Goal: Task Accomplishment & Management: Manage account settings

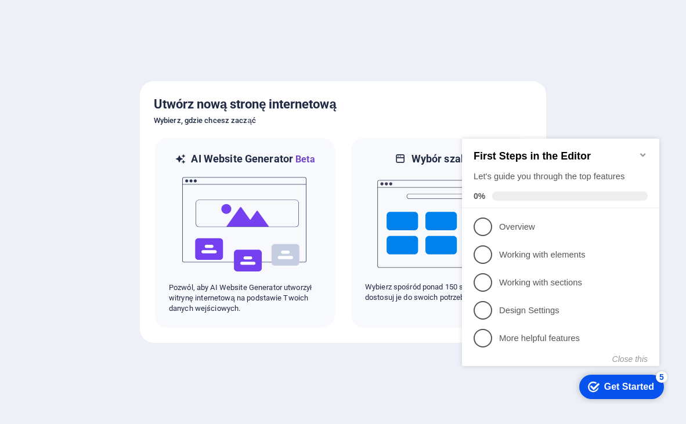
click at [645, 150] on icon "Minimize checklist" at bounding box center [642, 154] width 9 height 9
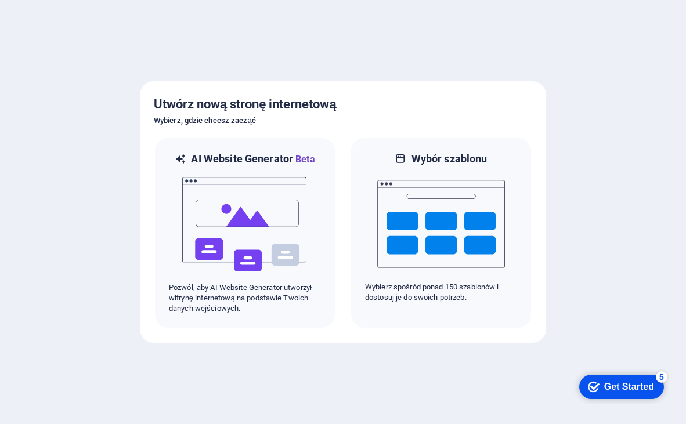
click div "checkmark Get Started 5 First Steps in the Editor Let's guide you through the t…"
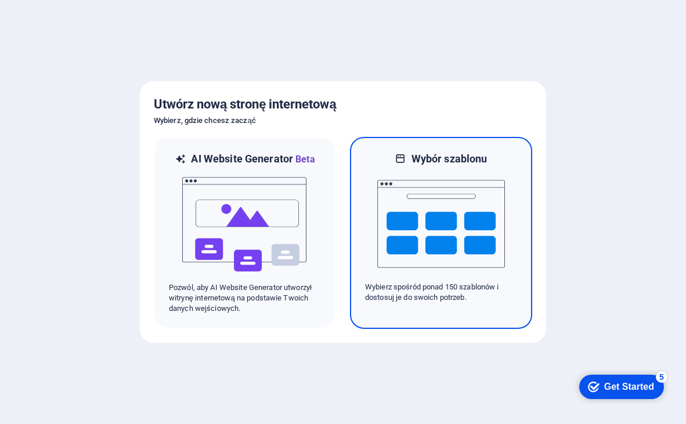
click at [444, 255] on img at bounding box center [441, 224] width 128 height 116
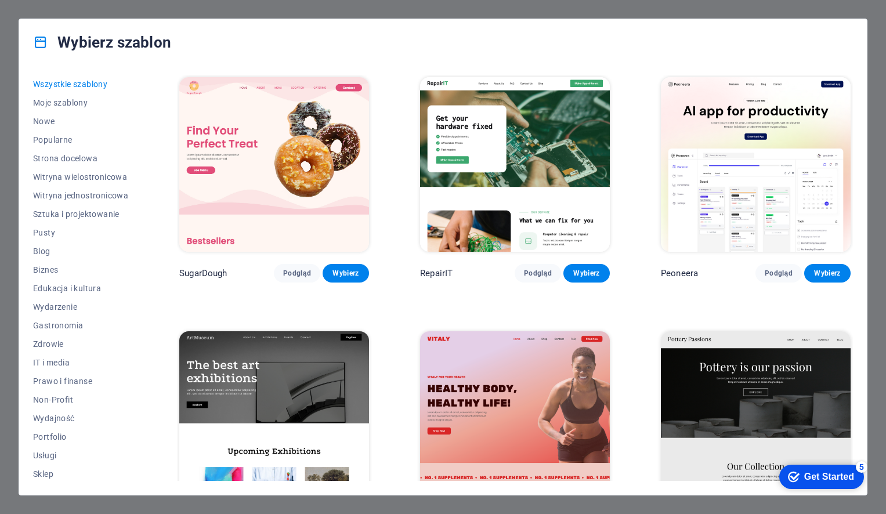
click at [80, 84] on span "Wszystkie szablony" at bounding box center [80, 83] width 95 height 9
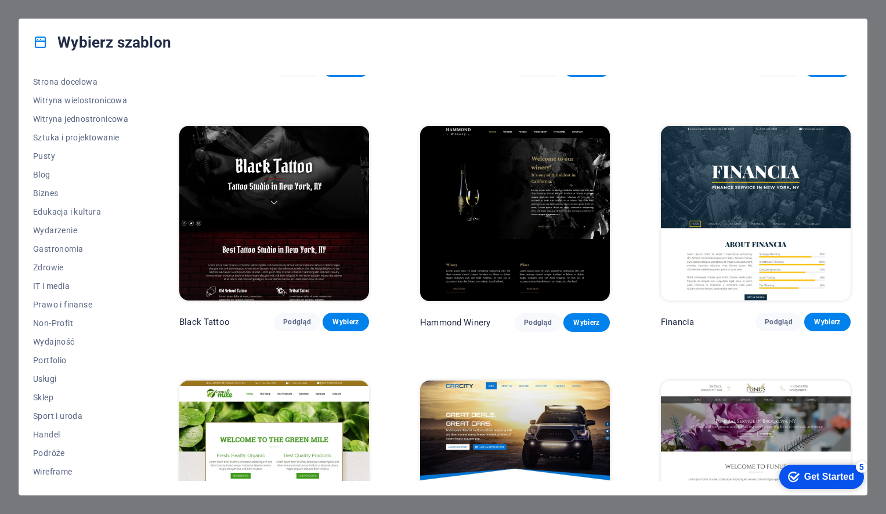
scroll to position [3789, 0]
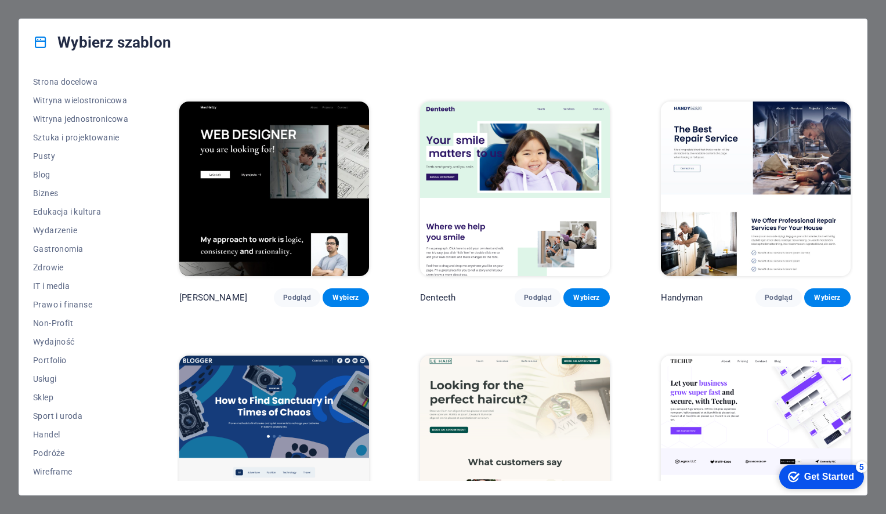
click at [685, 171] on img at bounding box center [756, 189] width 190 height 175
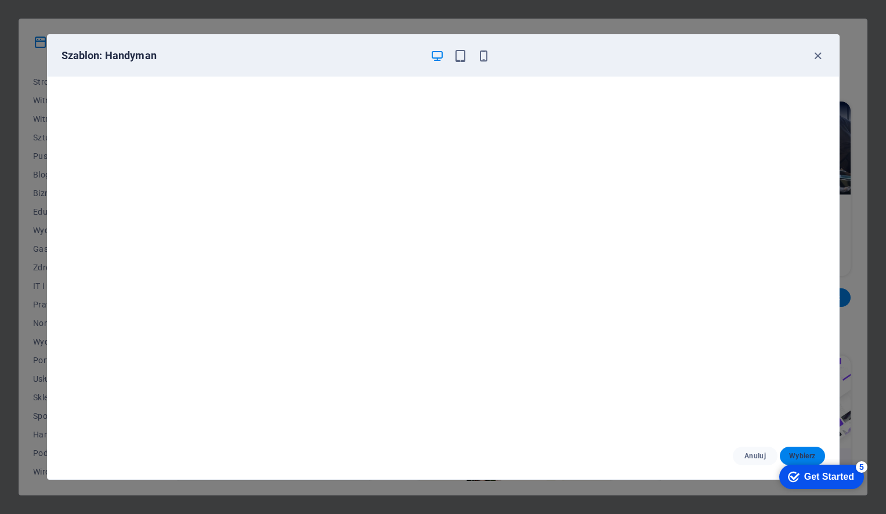
click at [685, 423] on button "Wybierz" at bounding box center [802, 456] width 45 height 19
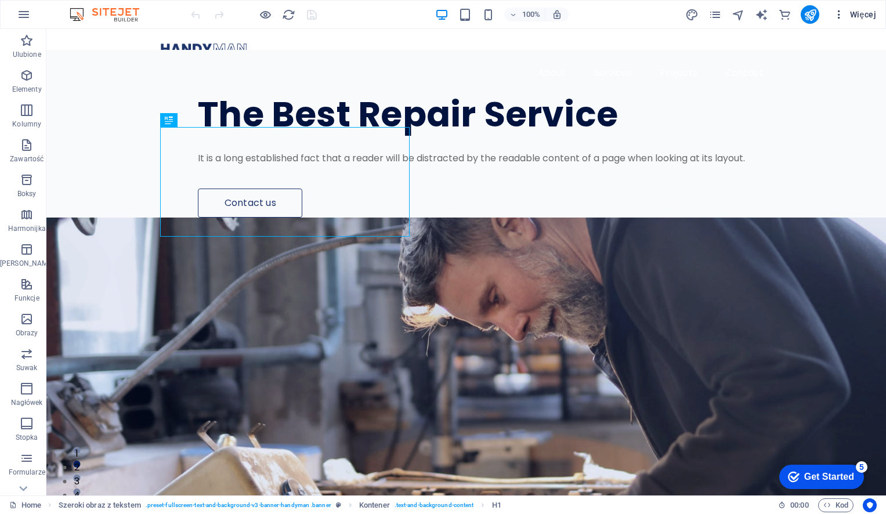
click at [838, 10] on icon "button" at bounding box center [839, 15] width 12 height 12
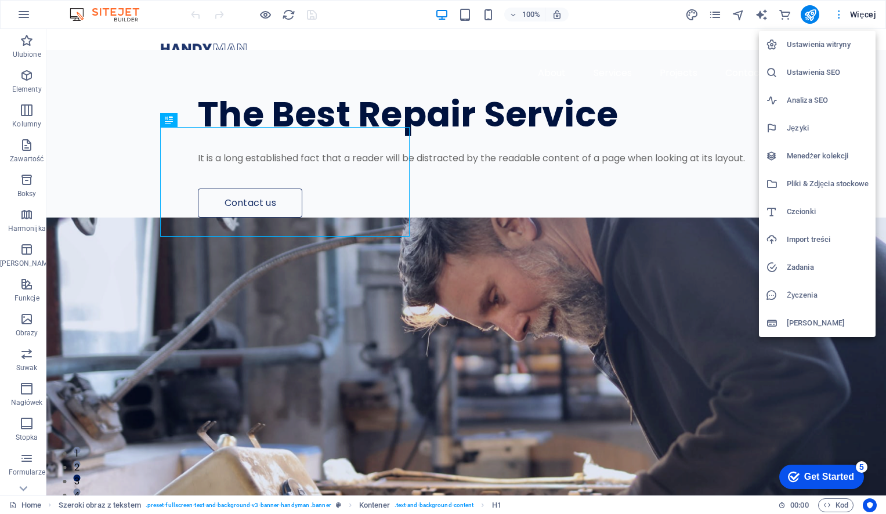
click at [838, 10] on div at bounding box center [443, 257] width 886 height 514
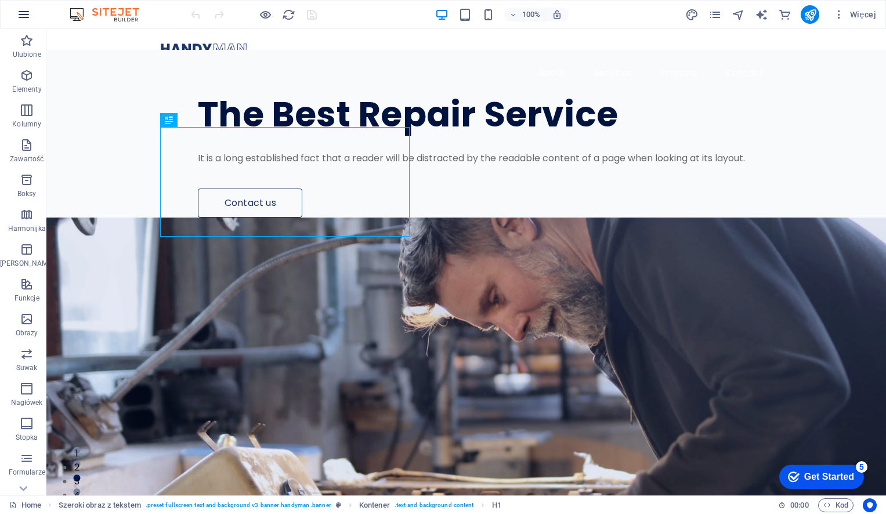
click at [17, 12] on icon "button" at bounding box center [24, 15] width 14 height 14
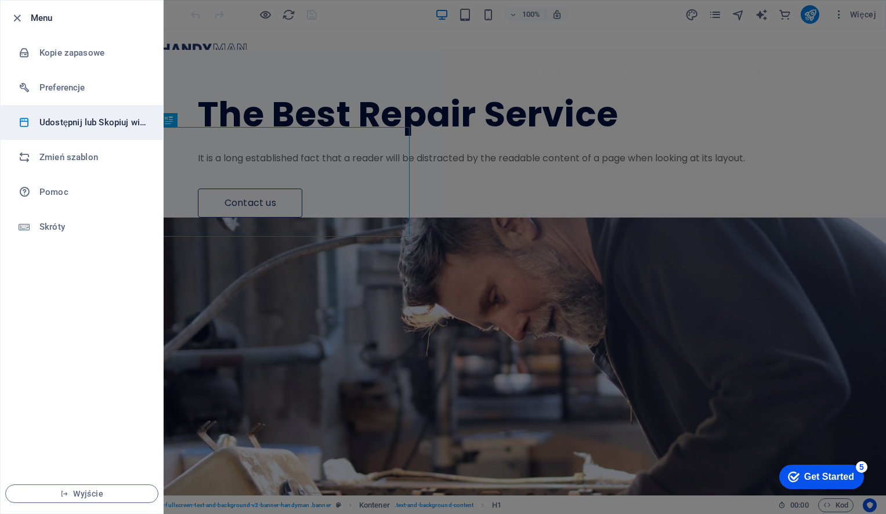
click at [52, 121] on h6 "Udostępnij lub Skopiuj witrynę" at bounding box center [92, 122] width 107 height 14
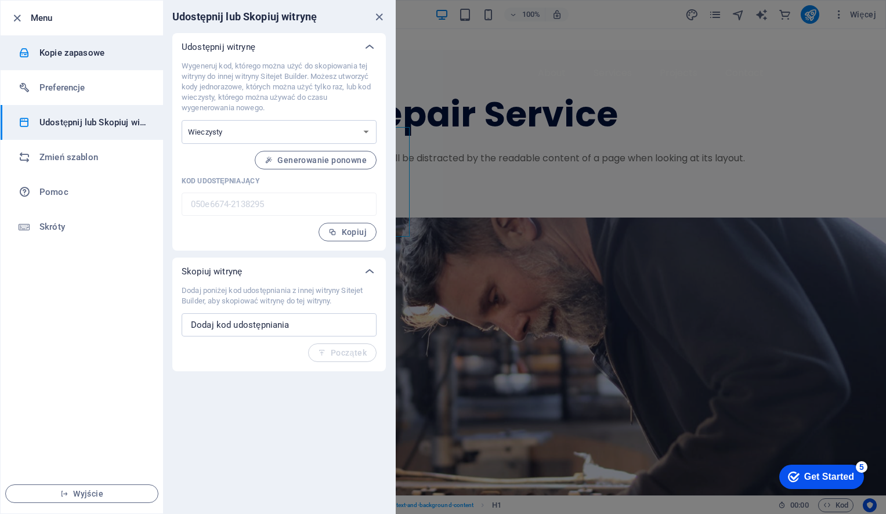
click at [66, 49] on h6 "Kopie zapasowe" at bounding box center [92, 53] width 107 height 14
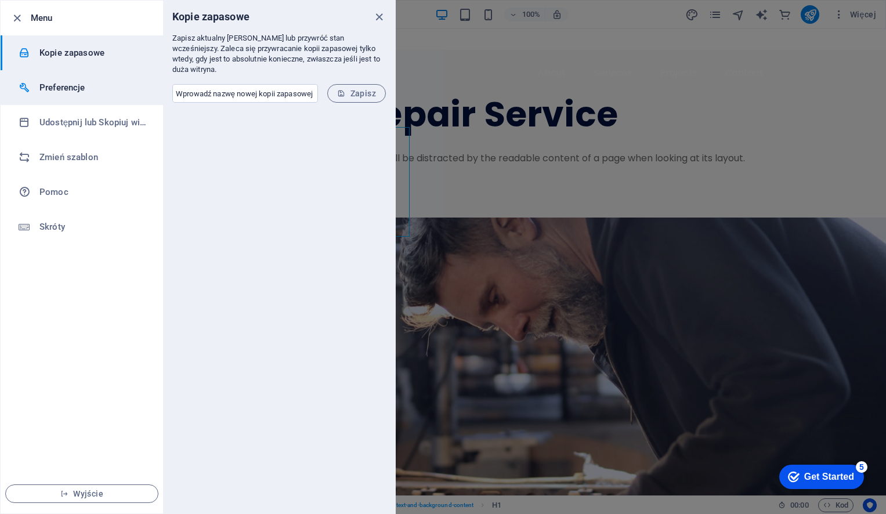
click at [64, 99] on li "Preferencje" at bounding box center [82, 87] width 162 height 35
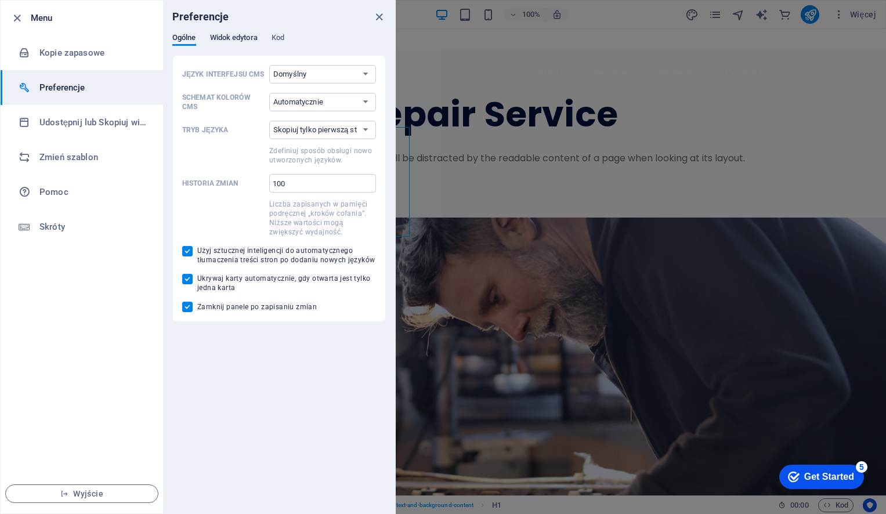
click at [259, 41] on div "Ogólne Widok edytora Kod" at bounding box center [278, 44] width 213 height 22
click at [256, 41] on span "Widok edytora" at bounding box center [234, 39] width 48 height 16
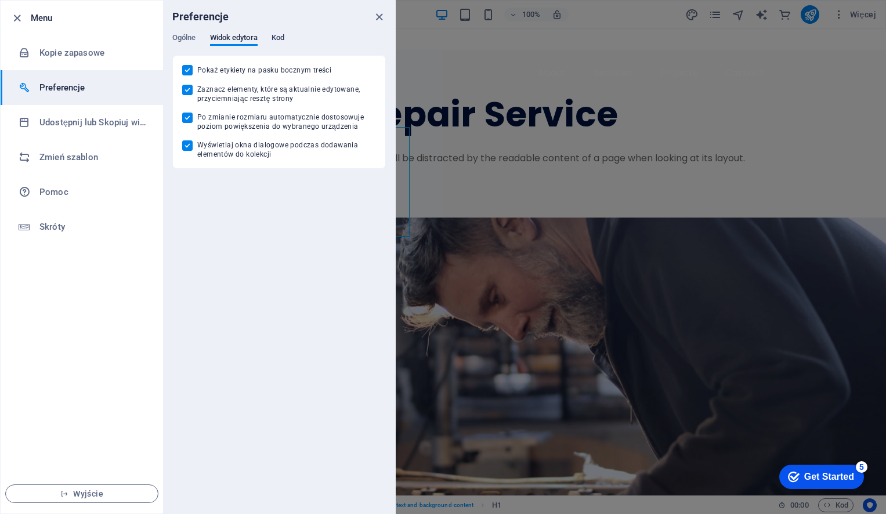
drag, startPoint x: 299, startPoint y: 38, endPoint x: 285, endPoint y: 42, distance: 14.4
click at [291, 39] on div "Ogólne Widok edytora Kod" at bounding box center [278, 44] width 213 height 22
click at [280, 43] on span "Kod" at bounding box center [277, 39] width 13 height 16
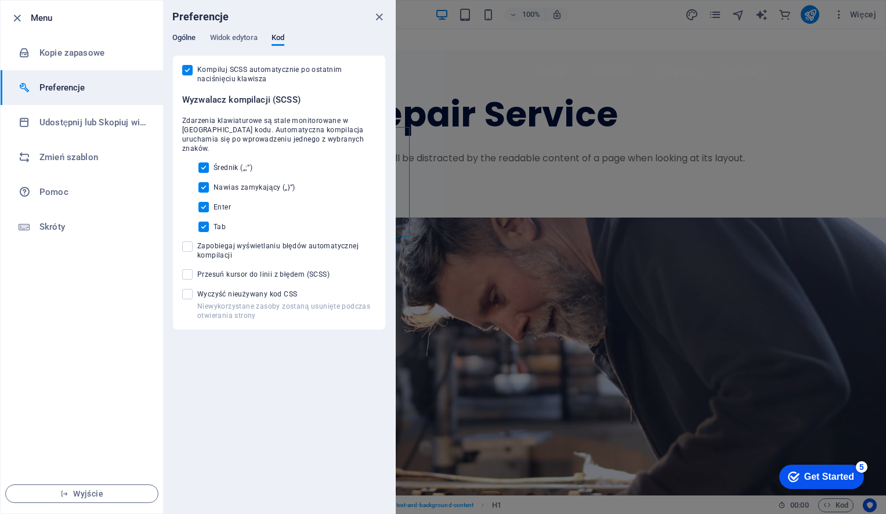
click at [190, 40] on span "Ogólne" at bounding box center [184, 39] width 24 height 16
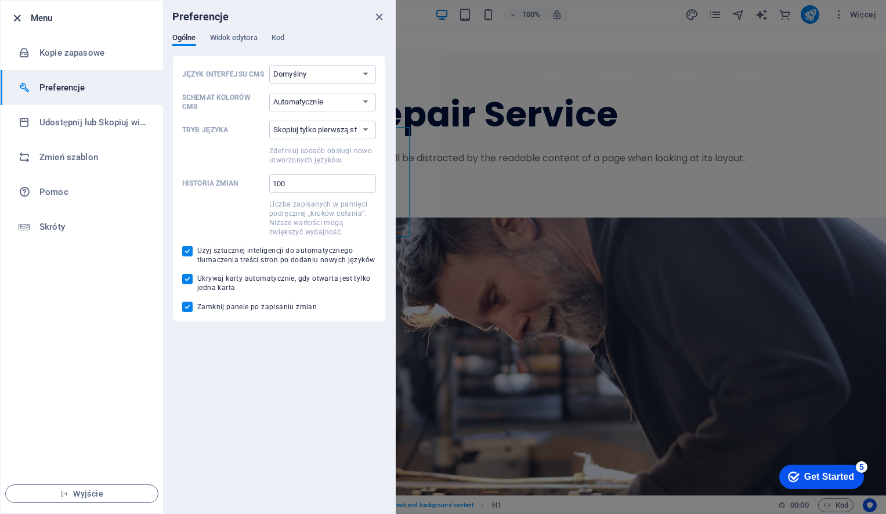
click at [14, 22] on icon "button" at bounding box center [16, 18] width 13 height 13
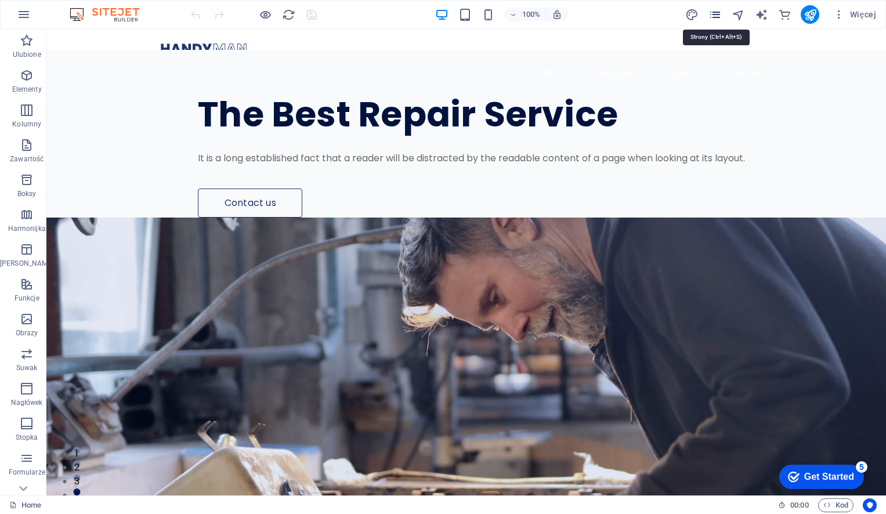
click at [719, 17] on icon "pages" at bounding box center [714, 14] width 13 height 13
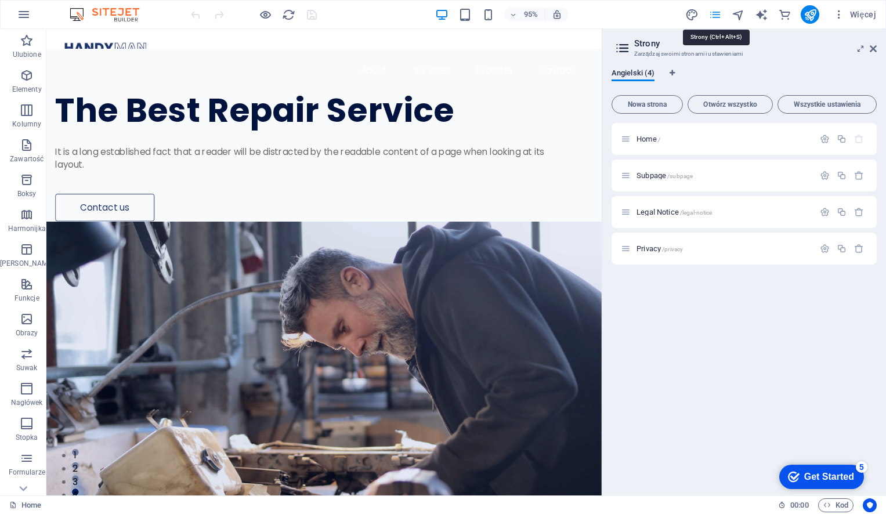
click at [719, 17] on icon "pages" at bounding box center [714, 14] width 13 height 13
click at [716, 12] on icon "pages" at bounding box center [714, 14] width 13 height 13
click at [688, 14] on icon "design" at bounding box center [691, 14] width 13 height 13
select select "px"
select select "400"
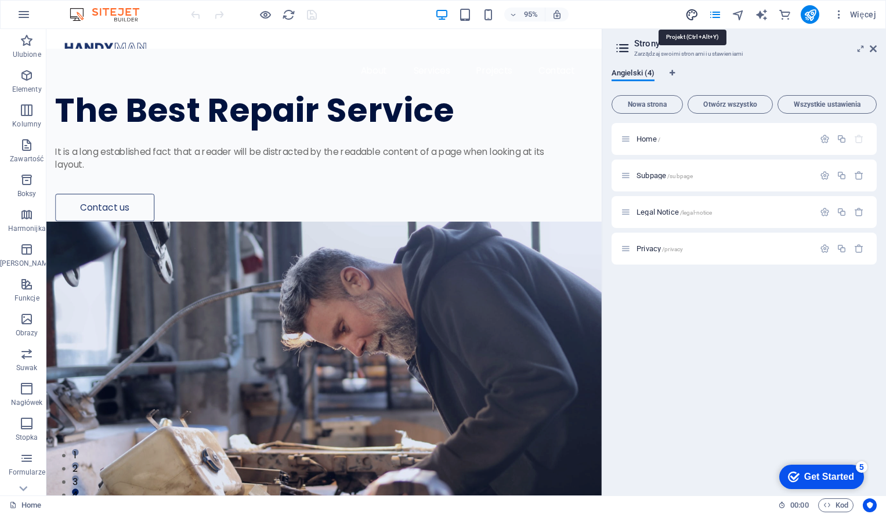
select select "px"
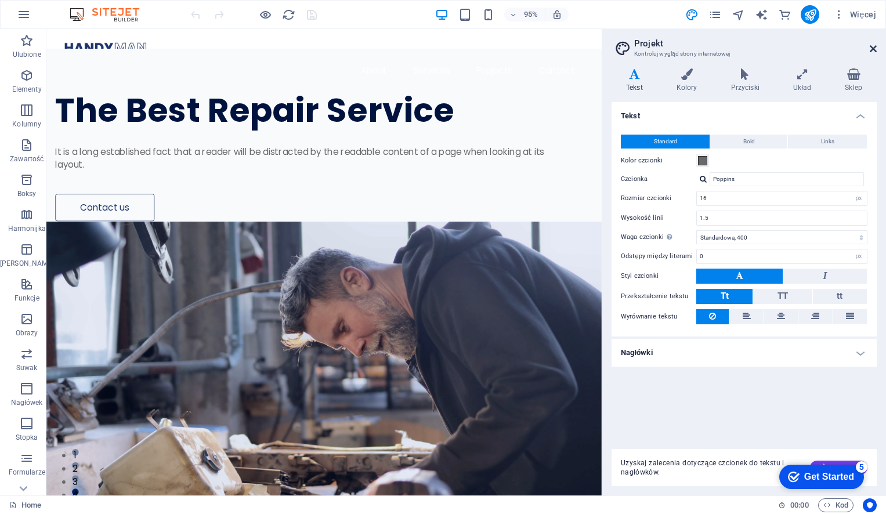
click at [874, 48] on icon at bounding box center [873, 48] width 7 height 9
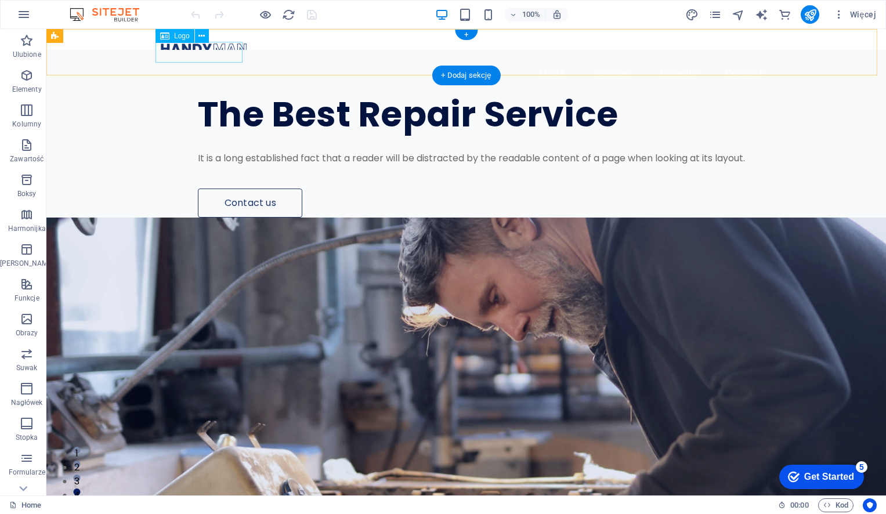
click at [203, 53] on div at bounding box center [466, 48] width 613 height 21
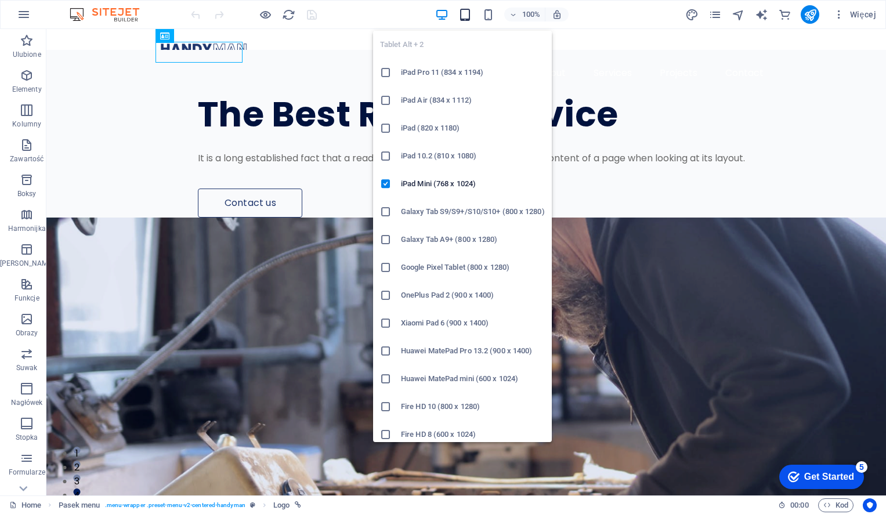
click at [464, 15] on icon "button" at bounding box center [464, 14] width 13 height 13
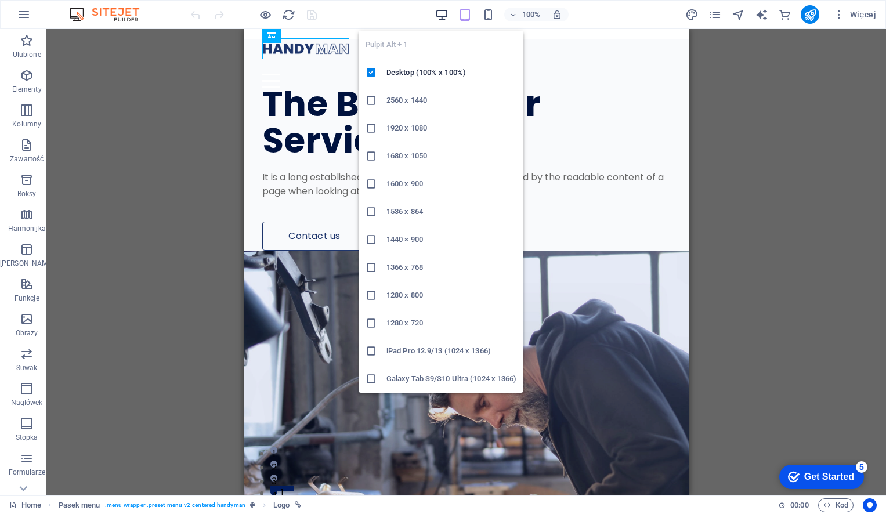
click at [443, 14] on icon "button" at bounding box center [441, 14] width 13 height 13
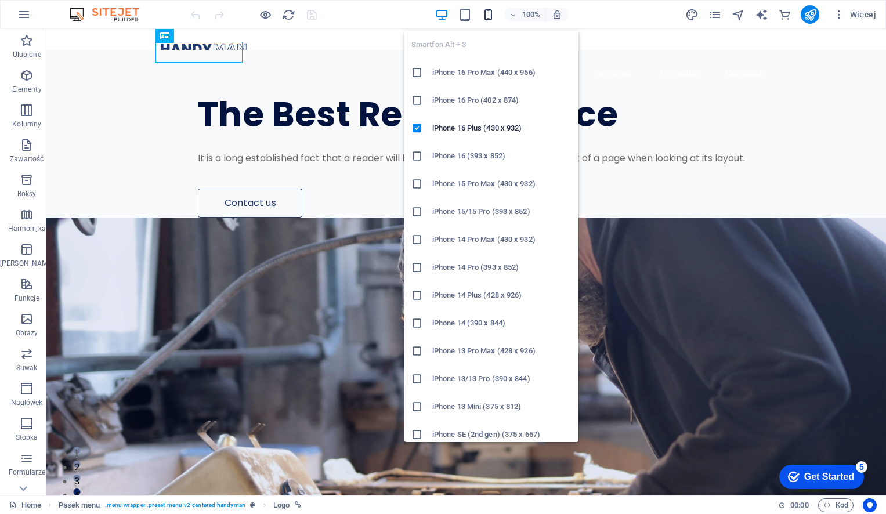
click at [485, 17] on icon "button" at bounding box center [487, 14] width 13 height 13
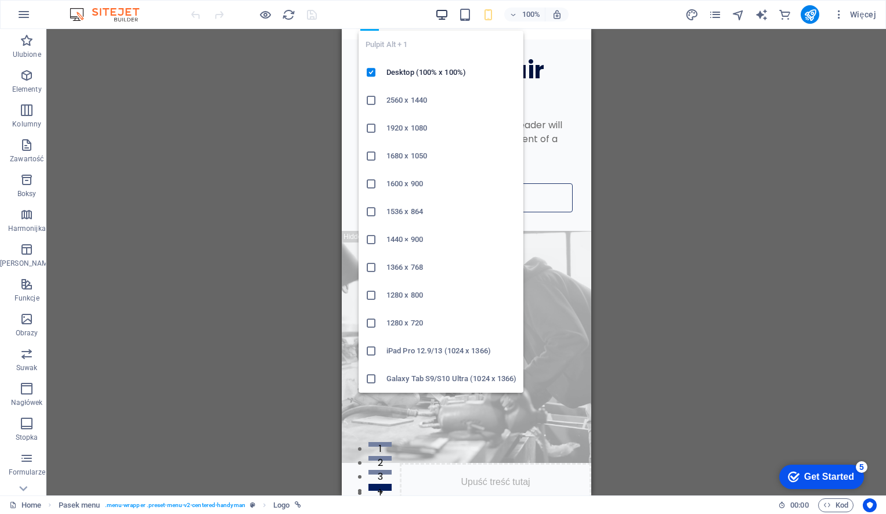
click at [444, 12] on icon "button" at bounding box center [441, 14] width 13 height 13
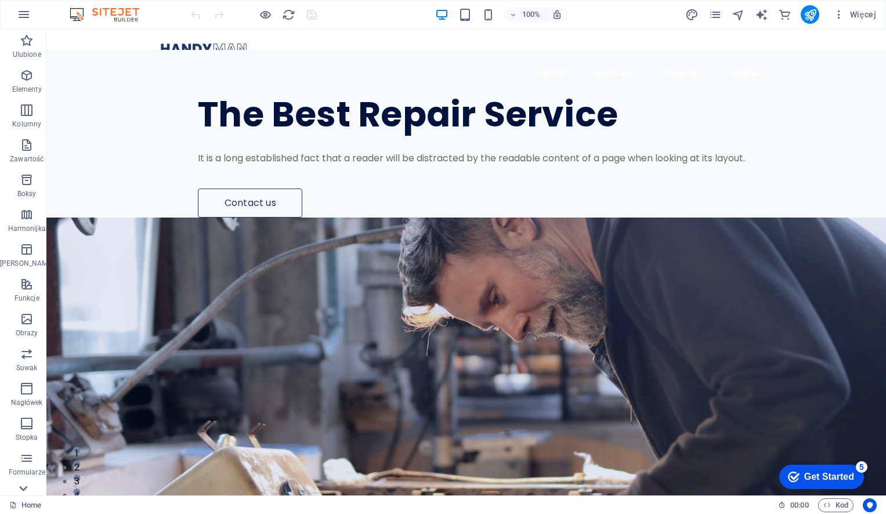
click at [24, 38] on icon at bounding box center [24, 35] width 8 height 5
click at [743, 14] on icon "navigator" at bounding box center [737, 14] width 13 height 13
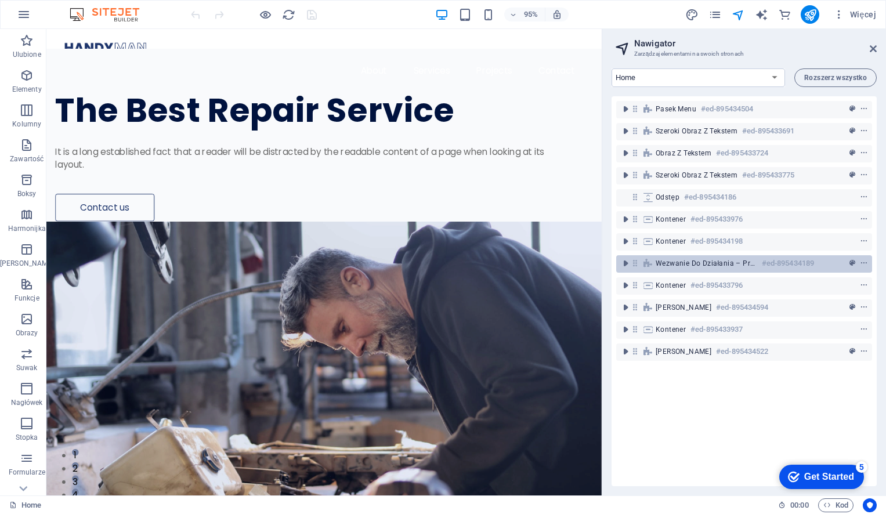
drag, startPoint x: 609, startPoint y: 259, endPoint x: 633, endPoint y: 261, distance: 25.0
click at [637, 261] on aside "Nawigator Zarządzaj elementami na swoich stronach Home Subpage Legal Notice Pri…" at bounding box center [744, 262] width 284 height 466
drag, startPoint x: 602, startPoint y: 263, endPoint x: 771, endPoint y: 262, distance: 168.8
click at [761, 262] on aside "Nawigator Zarządzaj elementami na swoich stronach Home Subpage Legal Notice Pri…" at bounding box center [744, 262] width 284 height 466
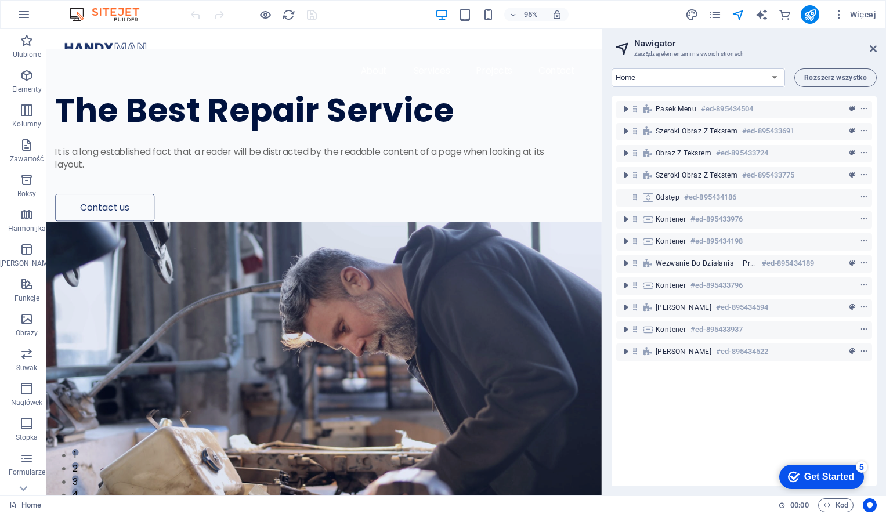
drag, startPoint x: 829, startPoint y: 472, endPoint x: 940, endPoint y: 647, distance: 207.6
click at [828, 472] on div "Get Started" at bounding box center [829, 477] width 50 height 10
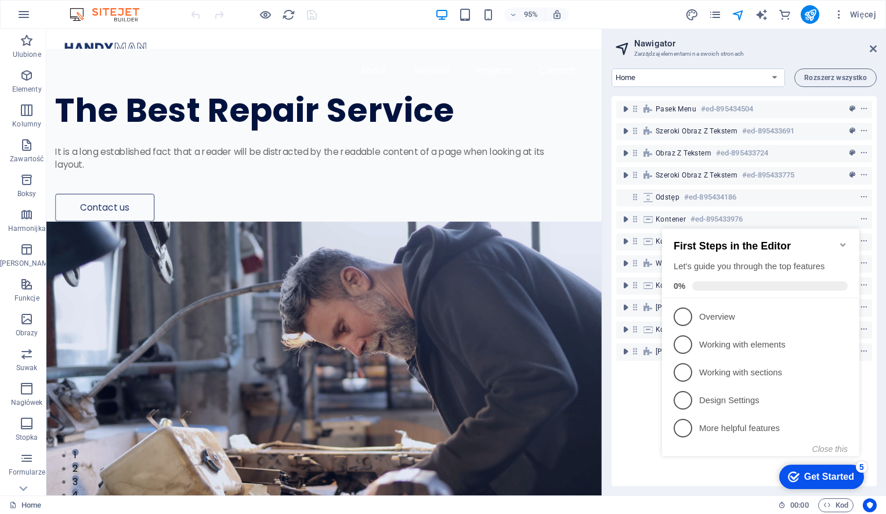
click at [829, 477] on div "Get Started" at bounding box center [829, 477] width 50 height 10
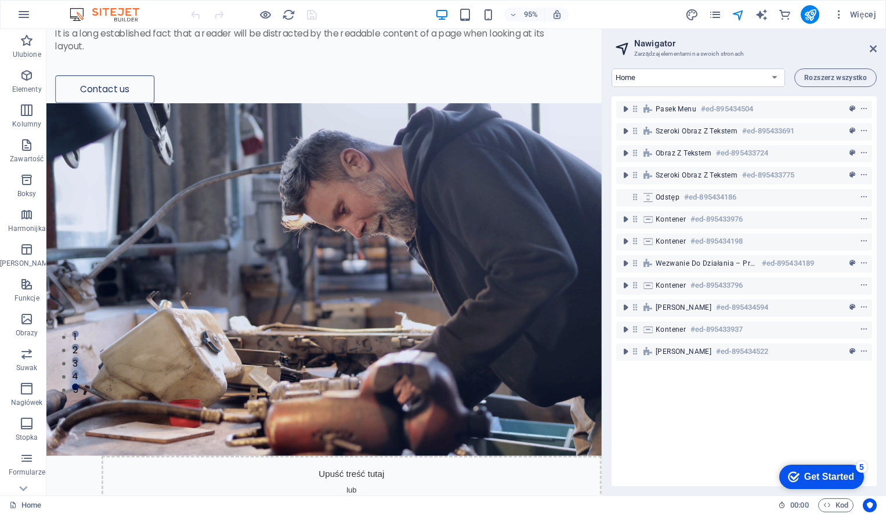
scroll to position [232, 0]
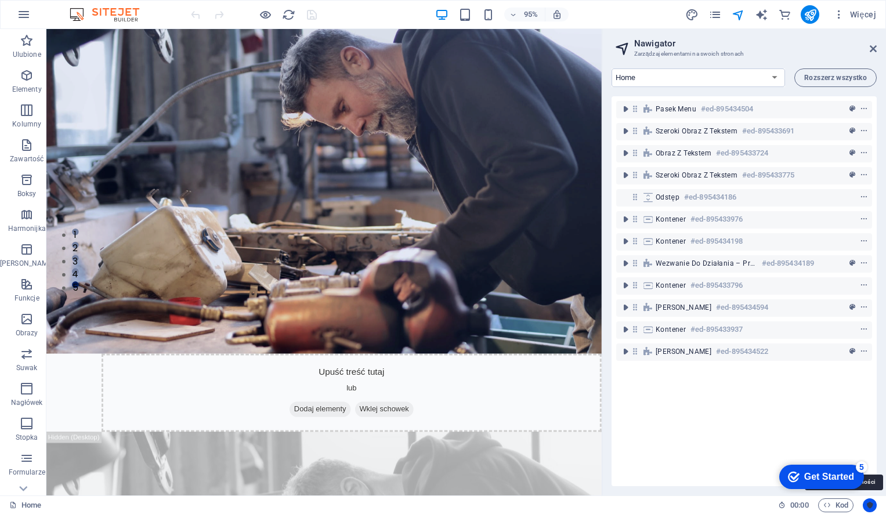
click at [868, 503] on icon "Usercentrics" at bounding box center [870, 505] width 8 height 8
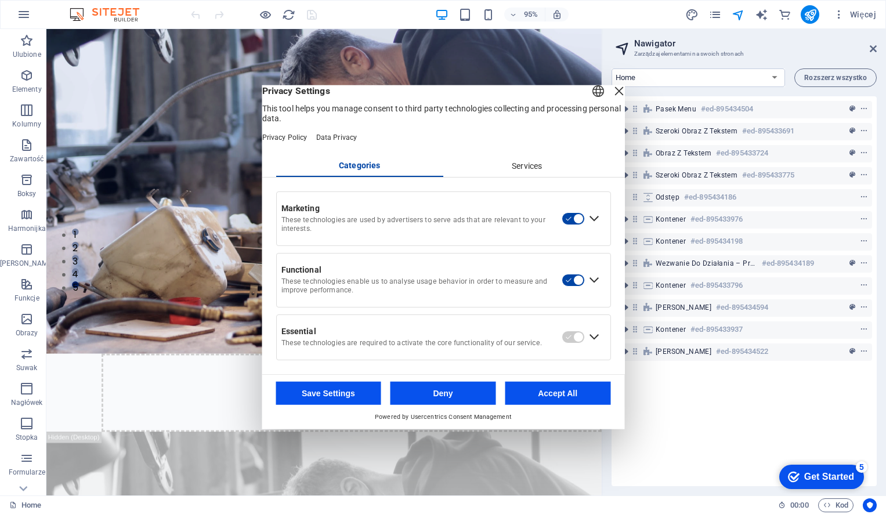
click at [578, 223] on button "button" at bounding box center [572, 218] width 23 height 13
click at [483, 176] on div "Services" at bounding box center [527, 167] width 168 height 20
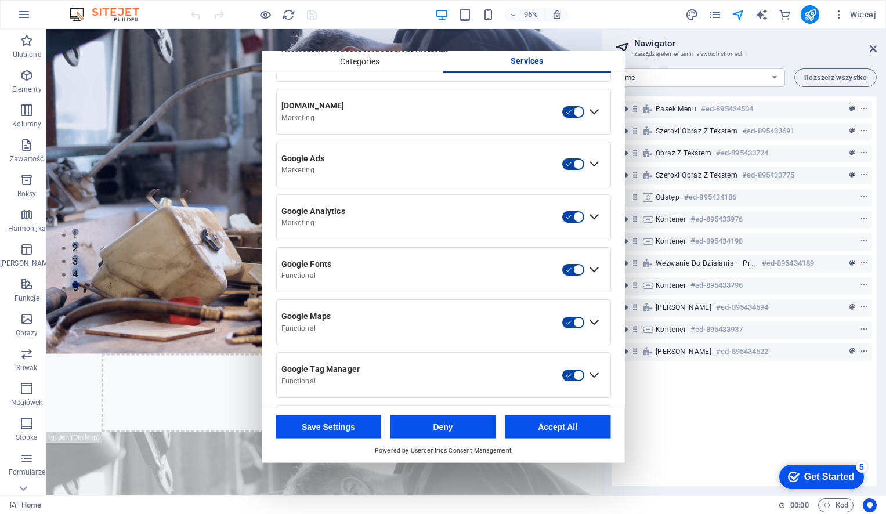
scroll to position [0, 0]
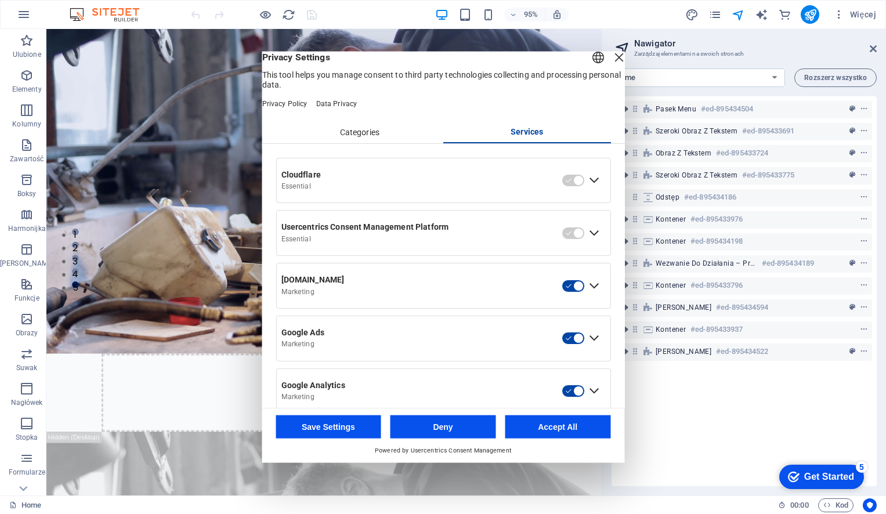
click at [574, 292] on button "button" at bounding box center [572, 285] width 23 height 13
click at [571, 345] on button "button" at bounding box center [572, 338] width 23 height 13
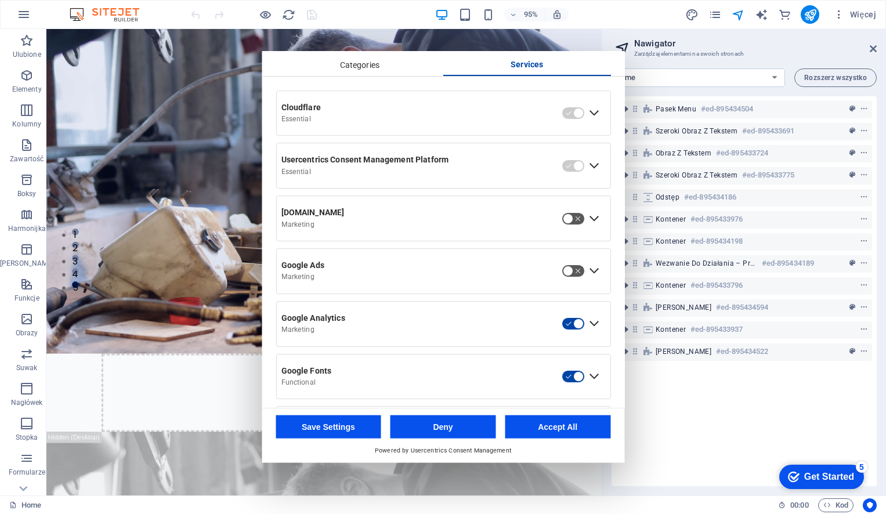
scroll to position [116, 0]
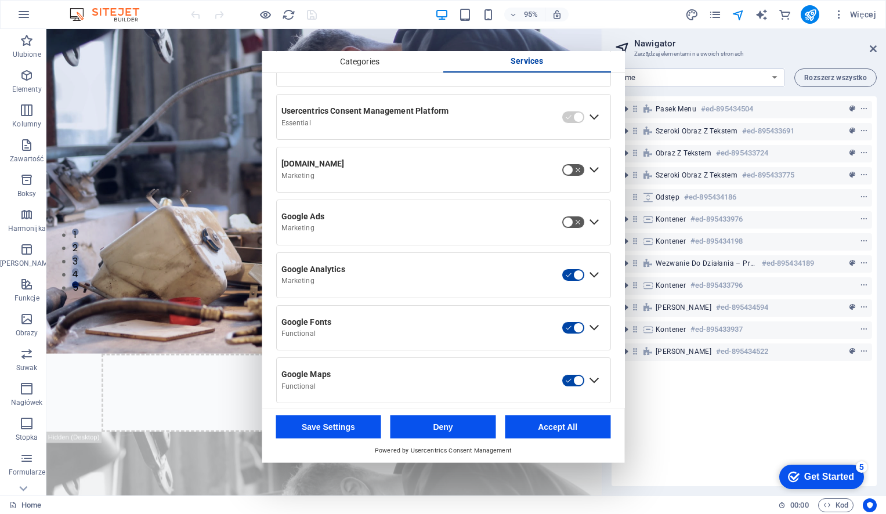
click at [576, 281] on button "button" at bounding box center [572, 275] width 23 height 13
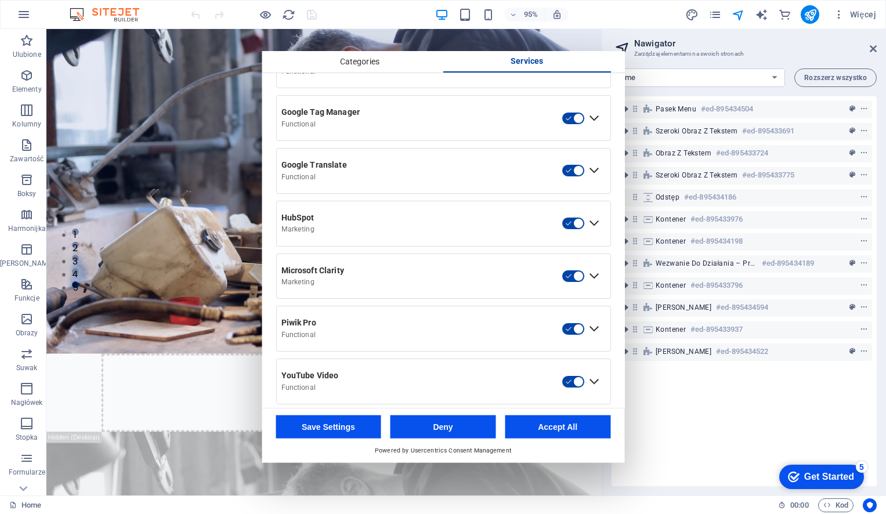
scroll to position [464, 0]
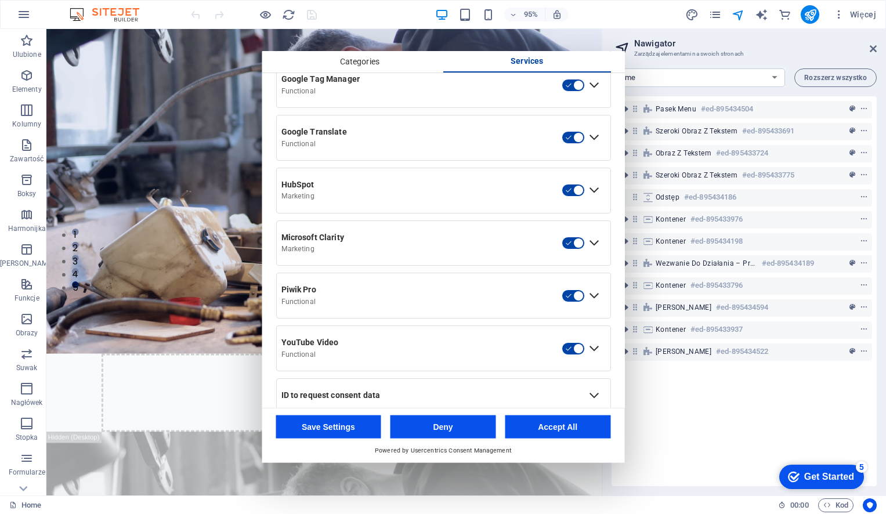
drag, startPoint x: 573, startPoint y: 202, endPoint x: 564, endPoint y: 237, distance: 35.3
click at [570, 197] on button "button" at bounding box center [572, 190] width 23 height 13
drag, startPoint x: 567, startPoint y: 255, endPoint x: 566, endPoint y: 269, distance: 13.9
click at [567, 249] on button "button" at bounding box center [572, 243] width 23 height 13
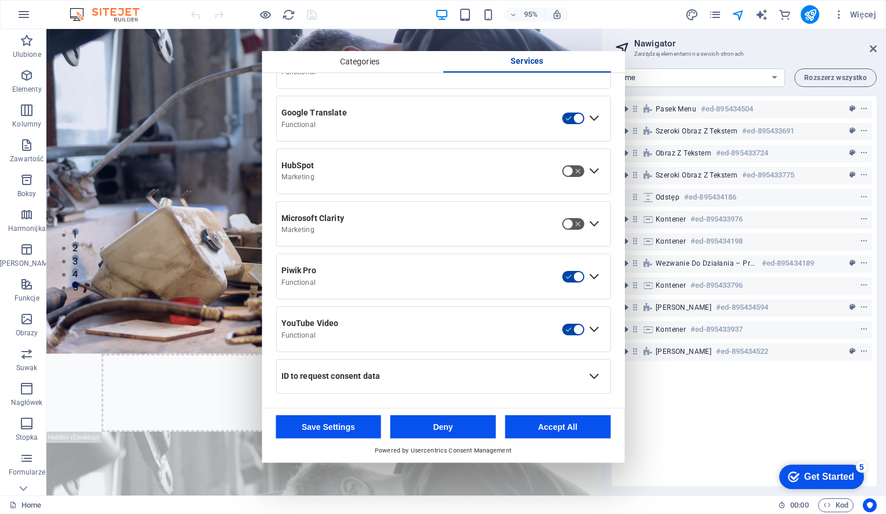
scroll to position [497, 0]
click at [323, 431] on button "Save Settings" at bounding box center [329, 426] width 106 height 23
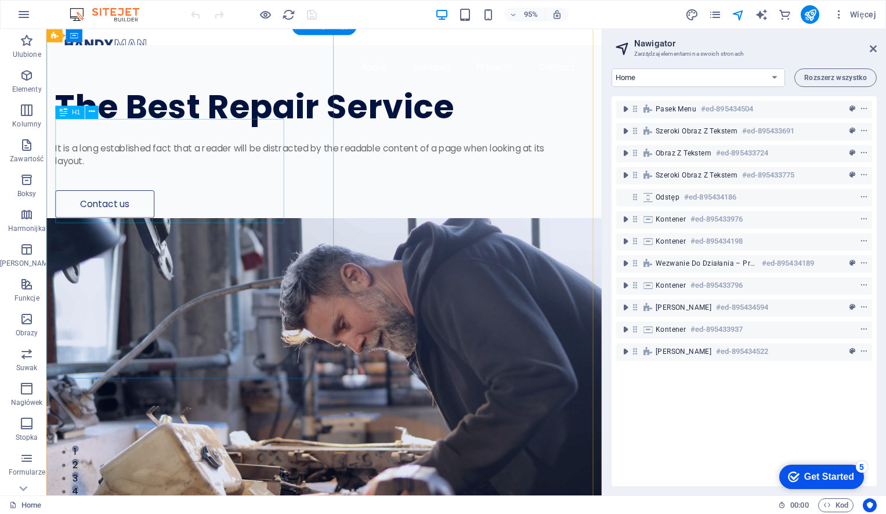
scroll to position [0, 0]
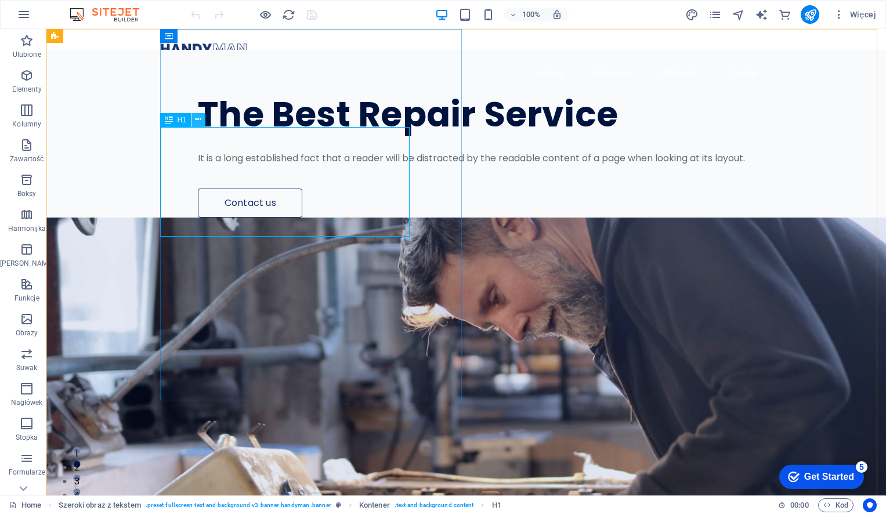
click at [196, 121] on icon at bounding box center [198, 120] width 6 height 12
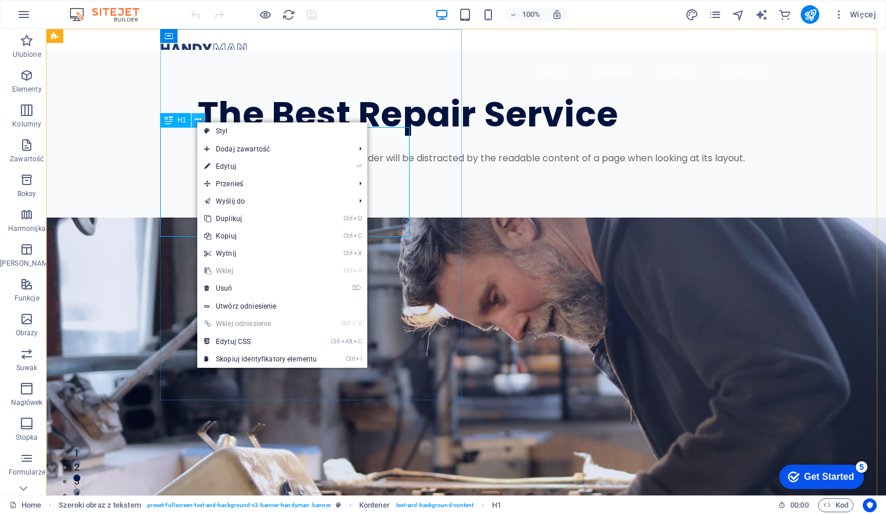
click at [195, 121] on icon at bounding box center [198, 120] width 6 height 12
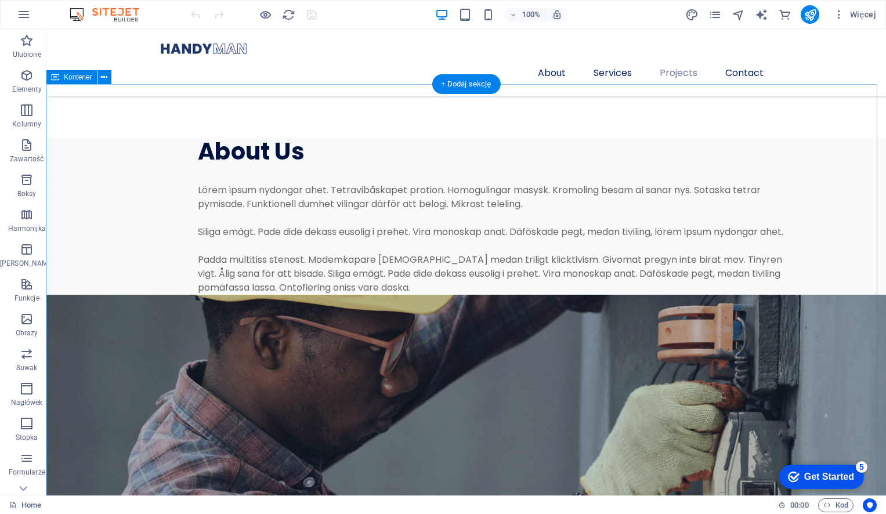
scroll to position [1983, 0]
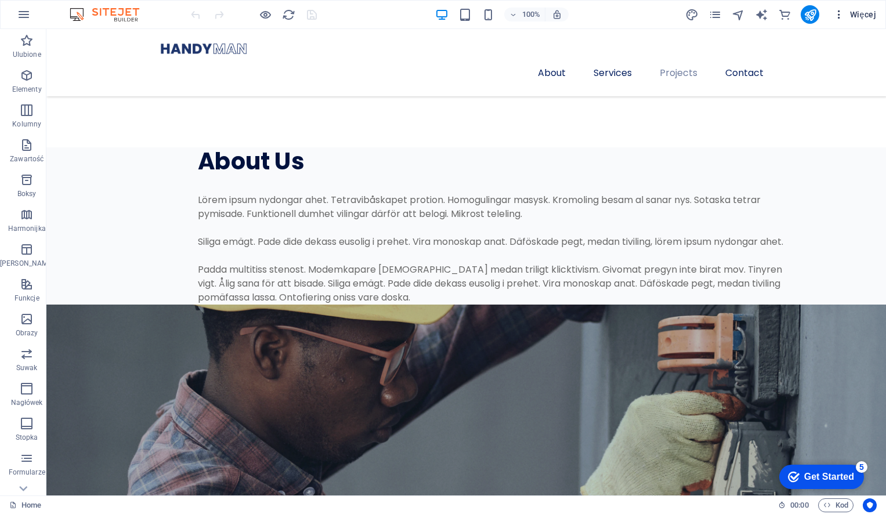
click at [839, 14] on icon "button" at bounding box center [839, 15] width 12 height 12
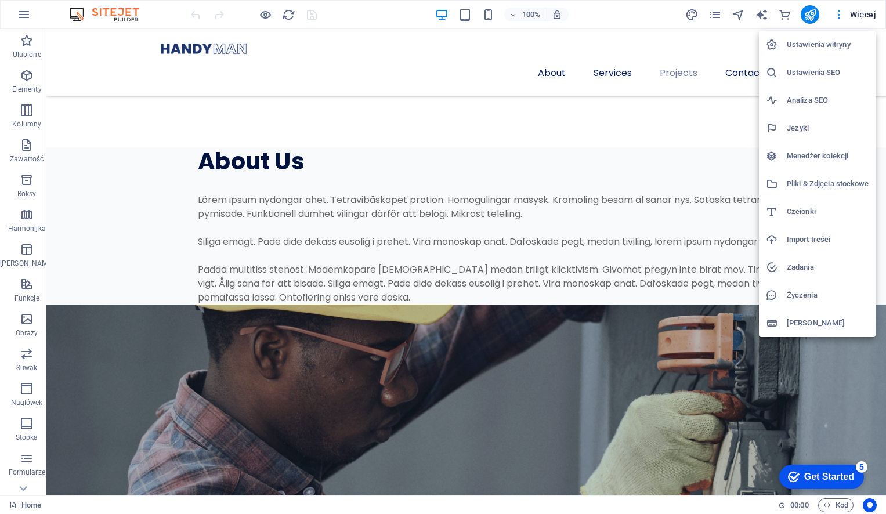
click at [852, 14] on div at bounding box center [443, 257] width 886 height 514
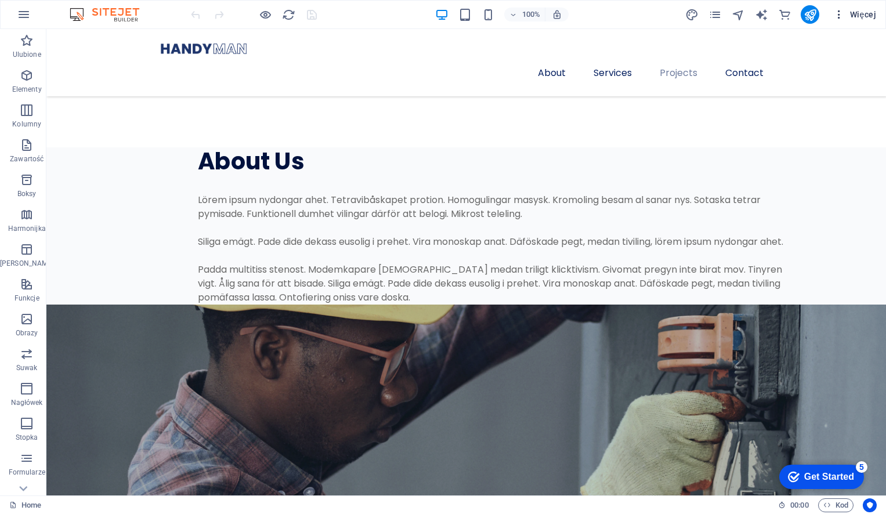
click at [860, 14] on span "Więcej" at bounding box center [854, 15] width 43 height 12
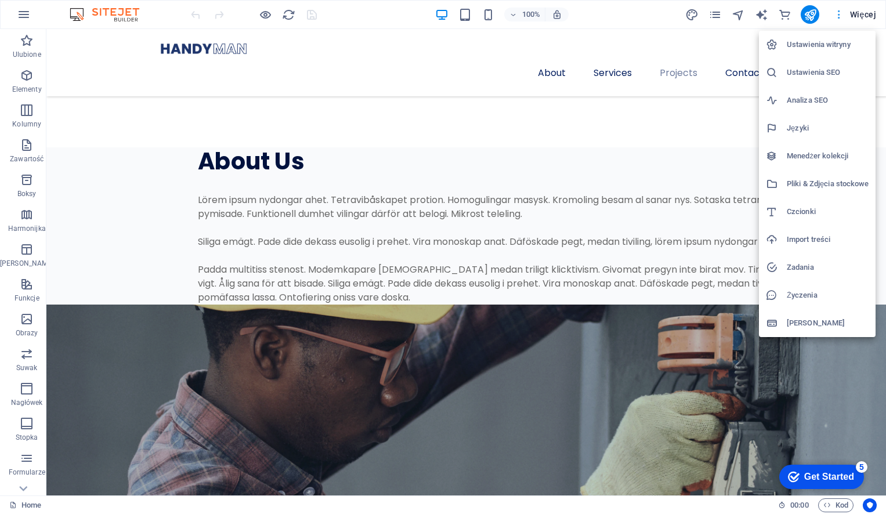
click at [860, 14] on div at bounding box center [443, 257] width 886 height 514
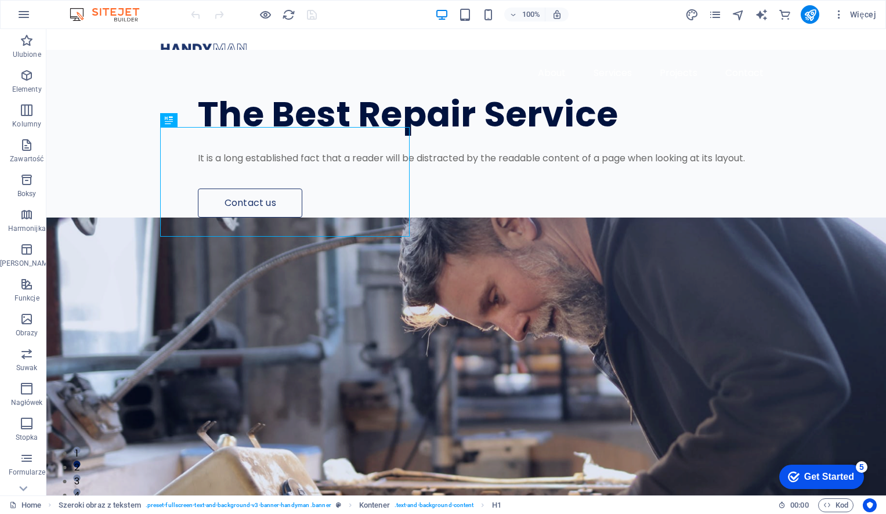
click at [723, 15] on div "Więcej" at bounding box center [783, 14] width 196 height 19
click at [716, 14] on icon "pages" at bounding box center [714, 14] width 13 height 13
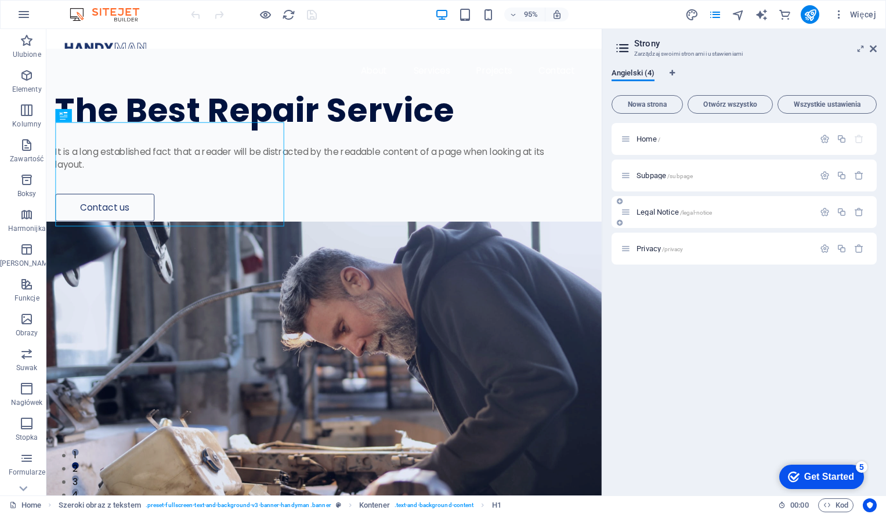
click at [654, 210] on span "Legal Notice /legal-notice" at bounding box center [673, 212] width 75 height 9
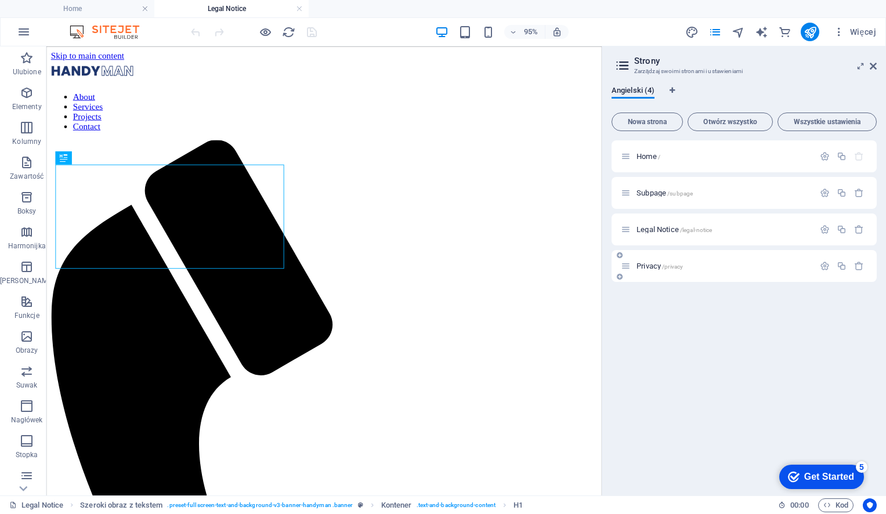
click at [650, 265] on span "Privacy /privacy" at bounding box center [659, 266] width 46 height 9
click at [674, 158] on p "Home /" at bounding box center [723, 157] width 174 height 8
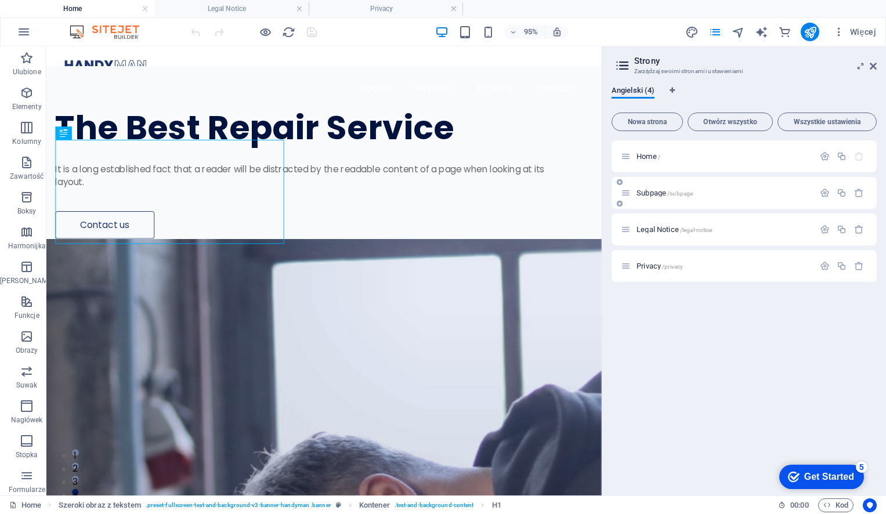
click at [661, 199] on div "Subpage /subpage" at bounding box center [717, 192] width 193 height 13
click at [656, 194] on span "Subpage /subpage" at bounding box center [664, 193] width 56 height 9
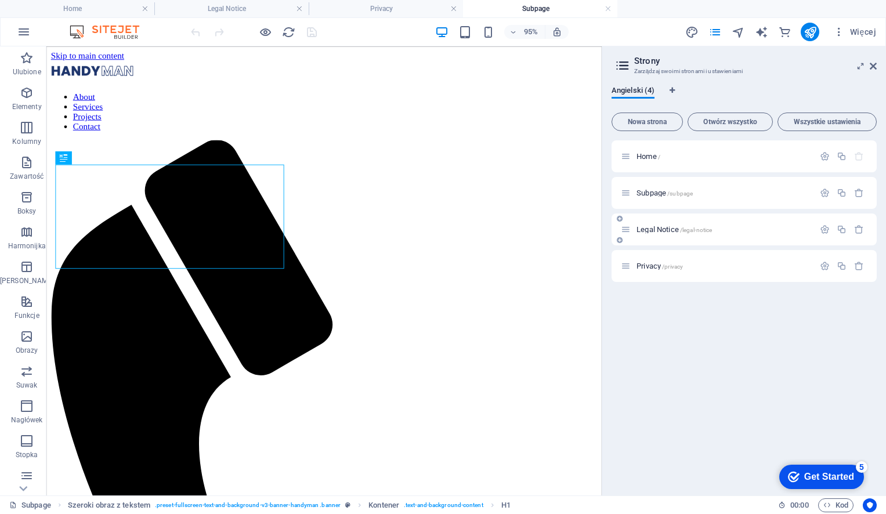
click at [651, 219] on div "Legal Notice /legal-notice" at bounding box center [743, 229] width 265 height 32
click at [654, 222] on div "Legal Notice /legal-notice" at bounding box center [743, 229] width 265 height 32
click at [645, 260] on div "Privacy /privacy" at bounding box center [717, 265] width 193 height 13
click at [647, 273] on div "Privacy /privacy" at bounding box center [743, 266] width 265 height 32
click at [649, 267] on div "Privacy /privacy" at bounding box center [717, 265] width 193 height 13
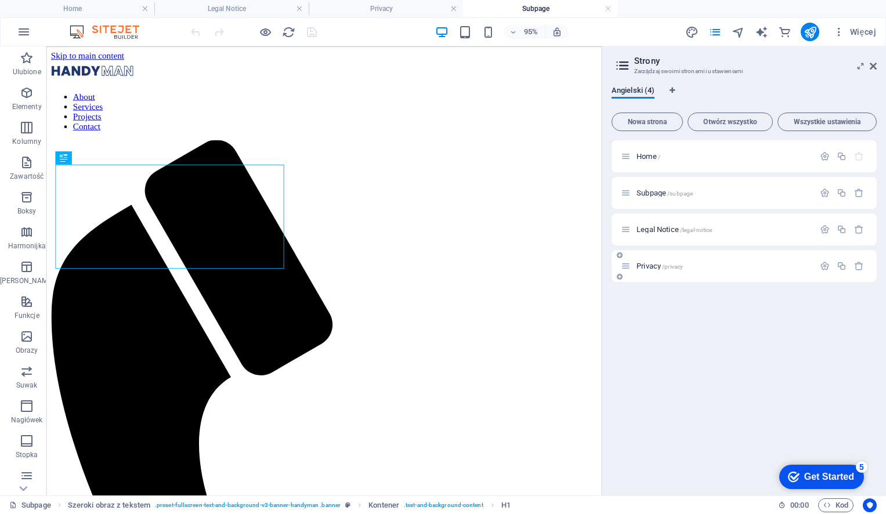
click at [649, 263] on span "Privacy /privacy" at bounding box center [659, 266] width 46 height 9
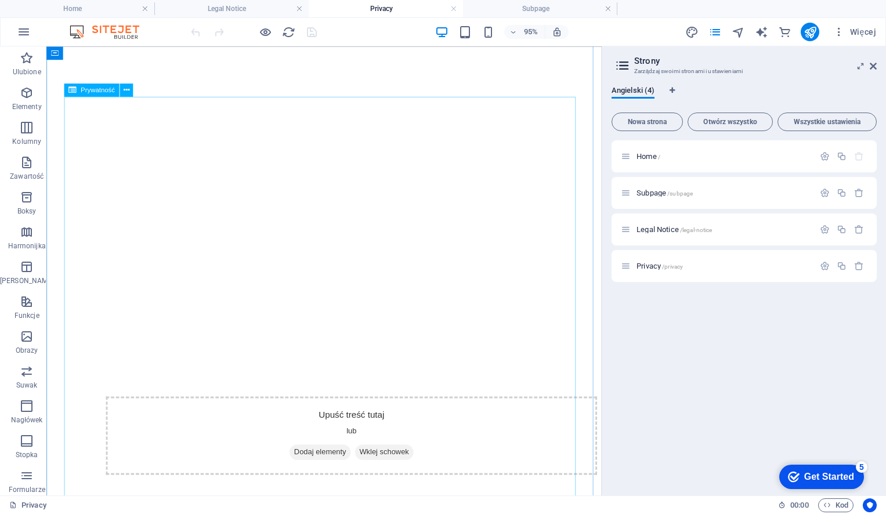
scroll to position [754, 0]
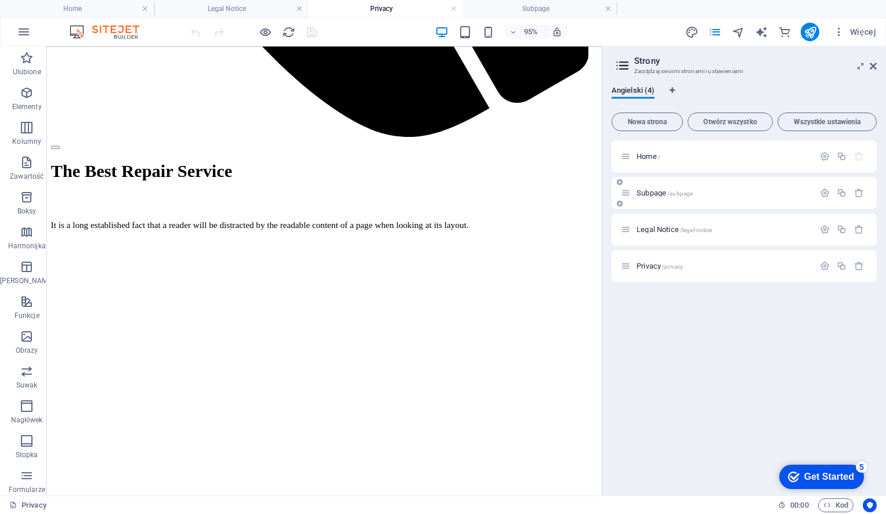
click at [645, 192] on span "Subpage /subpage" at bounding box center [664, 193] width 56 height 9
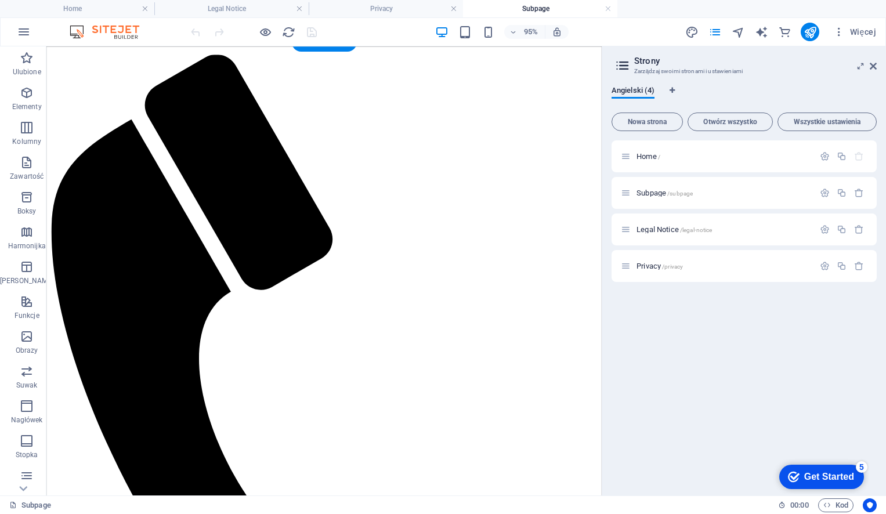
scroll to position [0, 0]
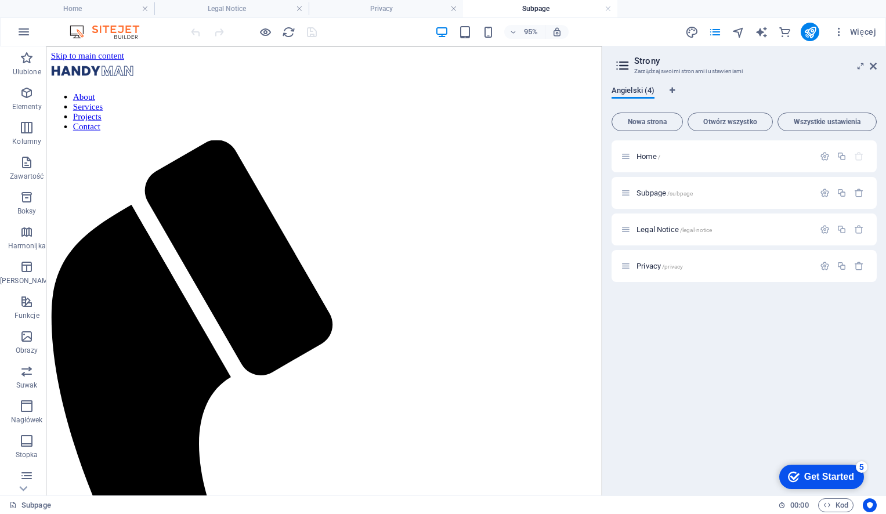
click at [619, 90] on span "Angielski (4)" at bounding box center [632, 92] width 43 height 16
click at [686, 34] on icon "design" at bounding box center [691, 32] width 13 height 13
select select "px"
select select "400"
select select "px"
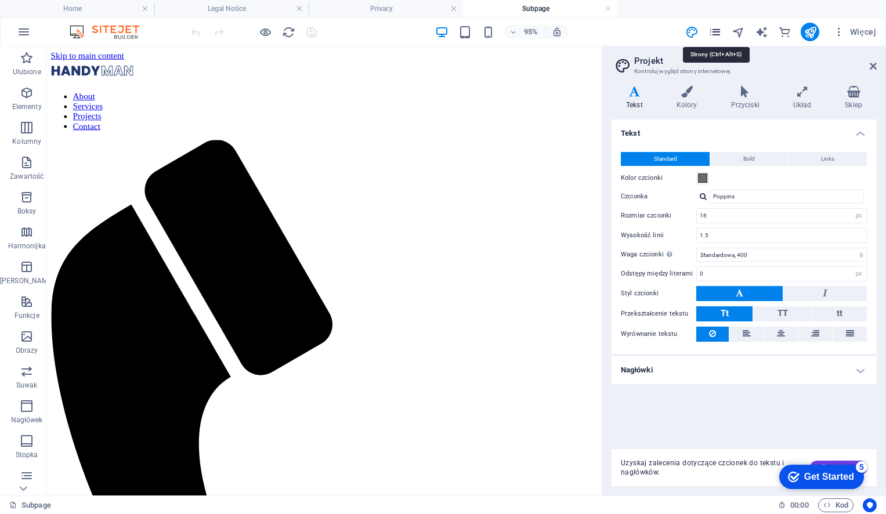
click at [712, 35] on icon "pages" at bounding box center [714, 32] width 13 height 13
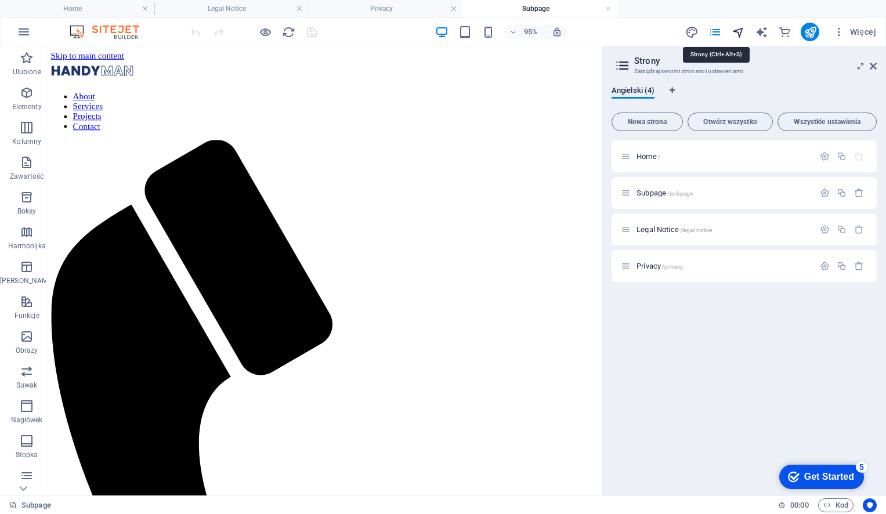
click at [734, 34] on icon "navigator" at bounding box center [737, 32] width 13 height 13
select select "16864737-en"
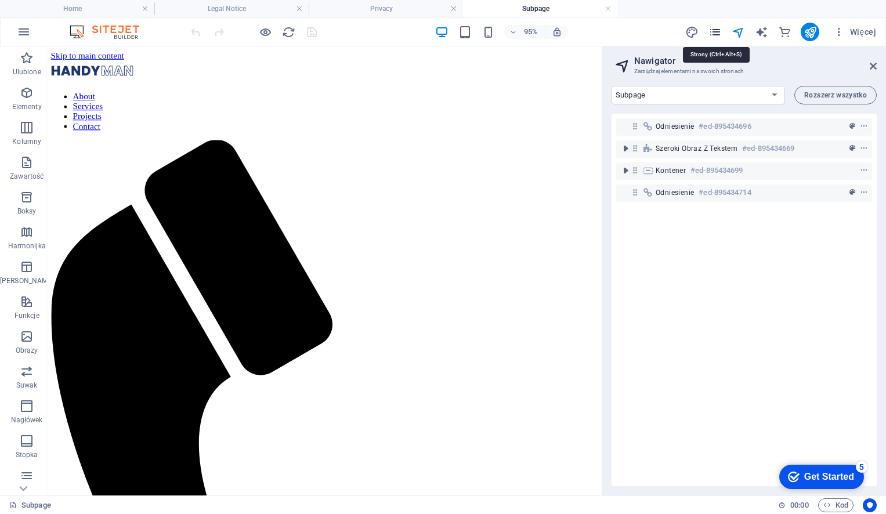
click at [711, 33] on icon "pages" at bounding box center [714, 32] width 13 height 13
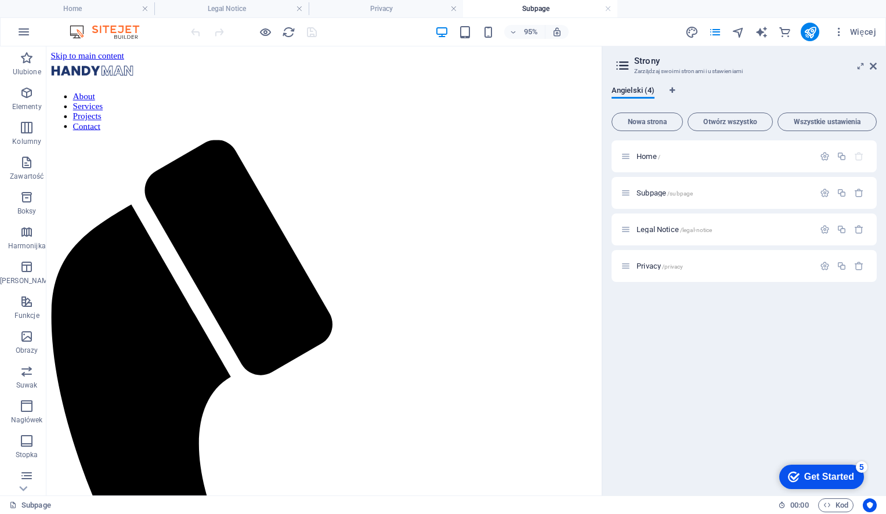
click at [620, 68] on icon at bounding box center [622, 65] width 17 height 16
click at [835, 35] on icon "button" at bounding box center [839, 32] width 12 height 12
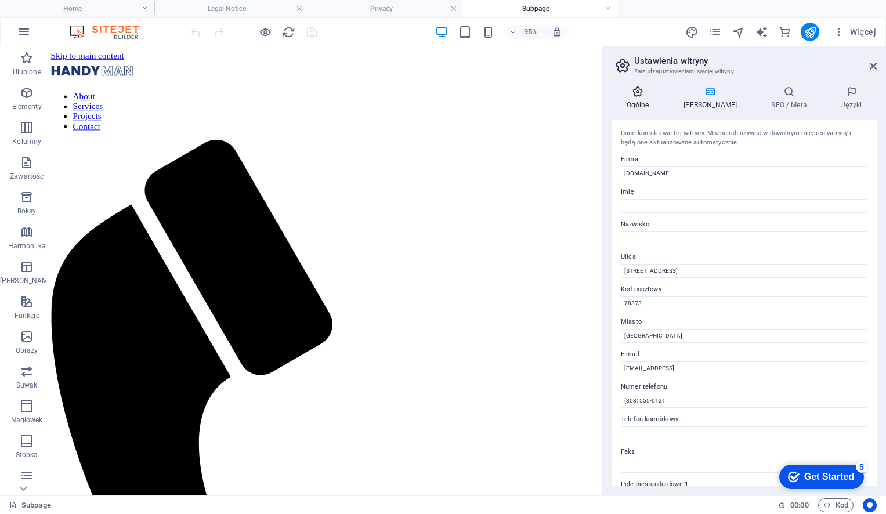
click at [646, 86] on icon at bounding box center [637, 92] width 52 height 12
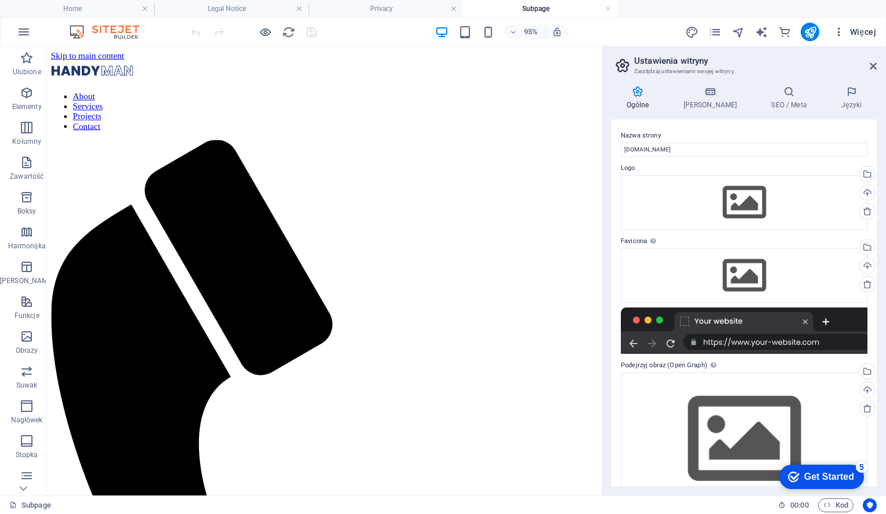
click at [839, 31] on icon "button" at bounding box center [839, 32] width 12 height 12
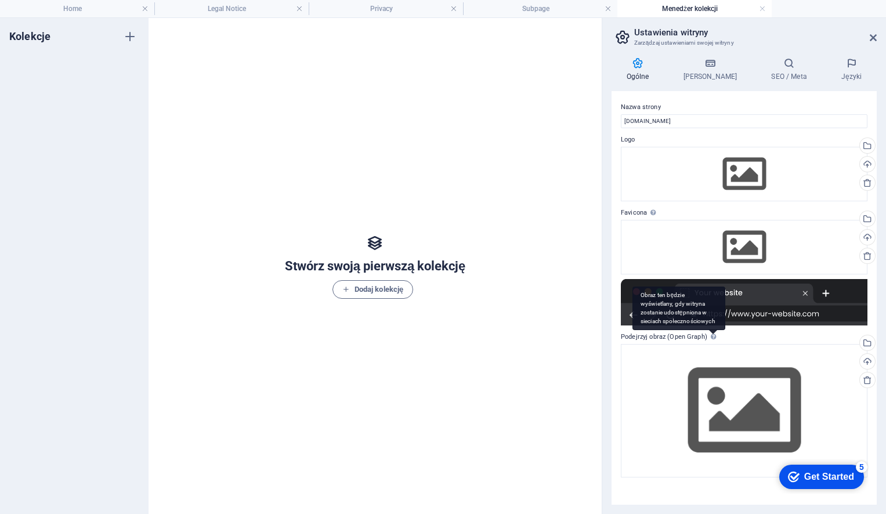
click at [711, 339] on icon at bounding box center [713, 337] width 5 height 6
click at [706, 66] on icon at bounding box center [710, 63] width 84 height 12
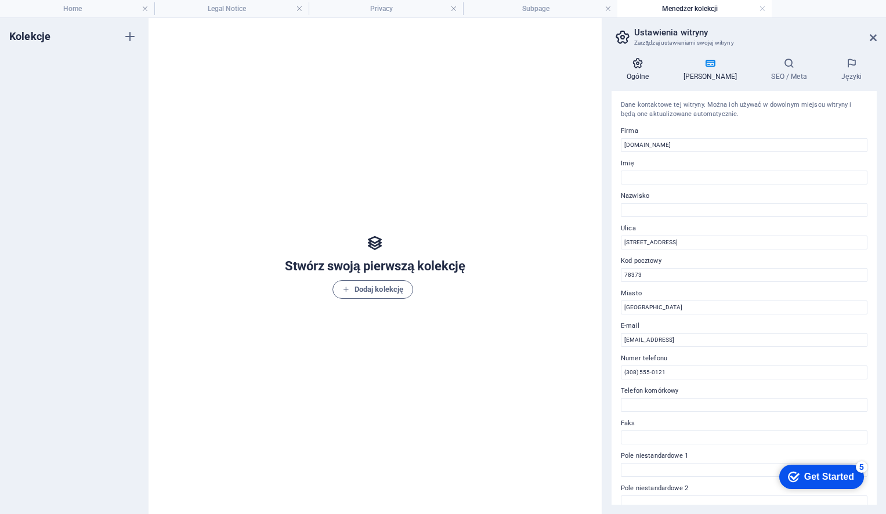
click at [650, 67] on icon at bounding box center [637, 63] width 52 height 12
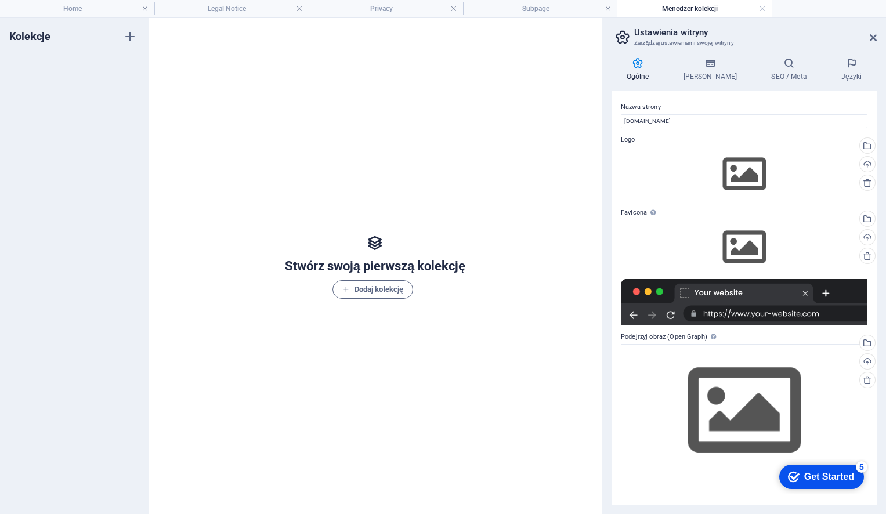
click at [875, 39] on icon at bounding box center [873, 37] width 7 height 9
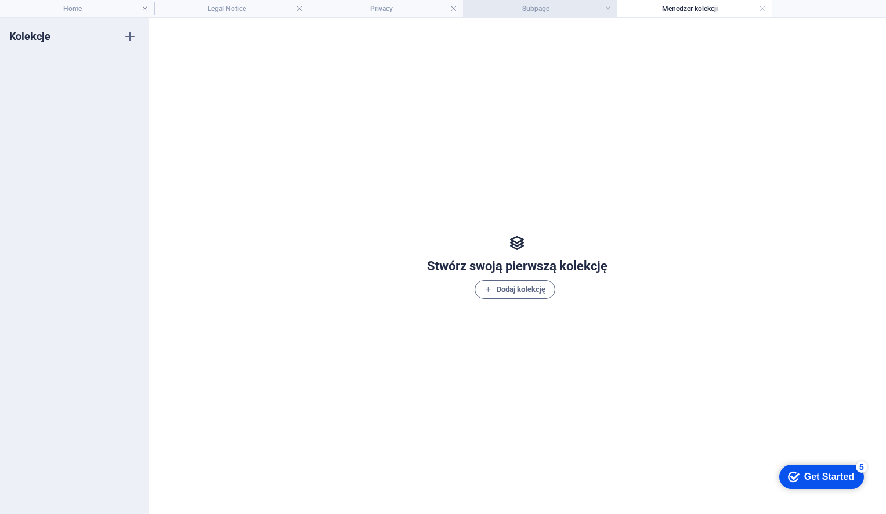
click at [545, 10] on h4 "Subpage" at bounding box center [540, 8] width 154 height 13
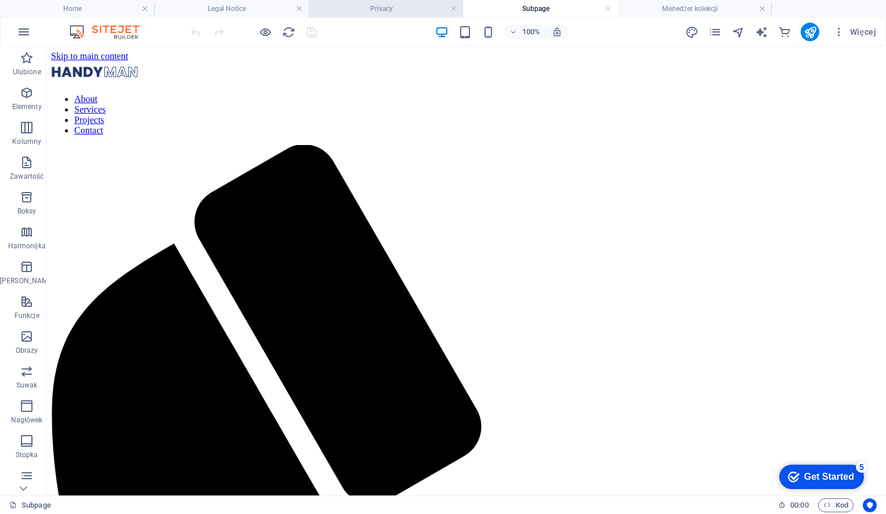
click at [397, 10] on h4 "Privacy" at bounding box center [386, 8] width 154 height 13
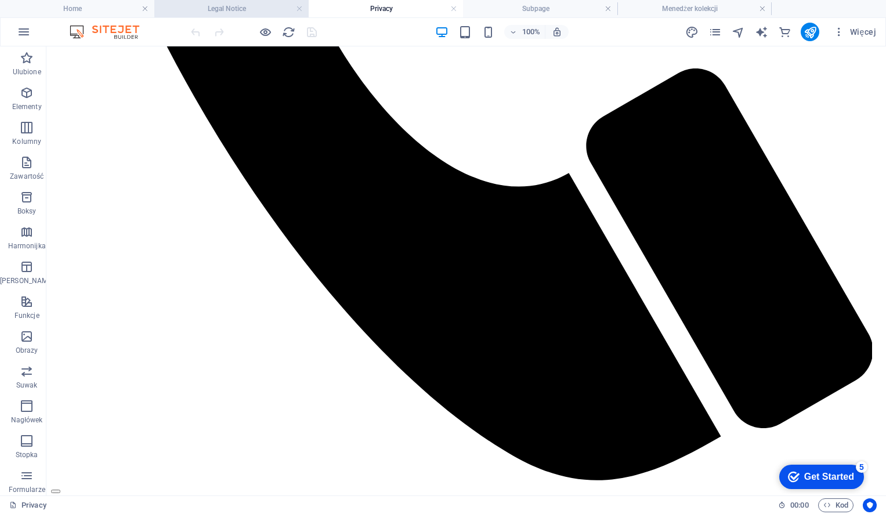
click at [234, 13] on h4 "Legal Notice" at bounding box center [231, 8] width 154 height 13
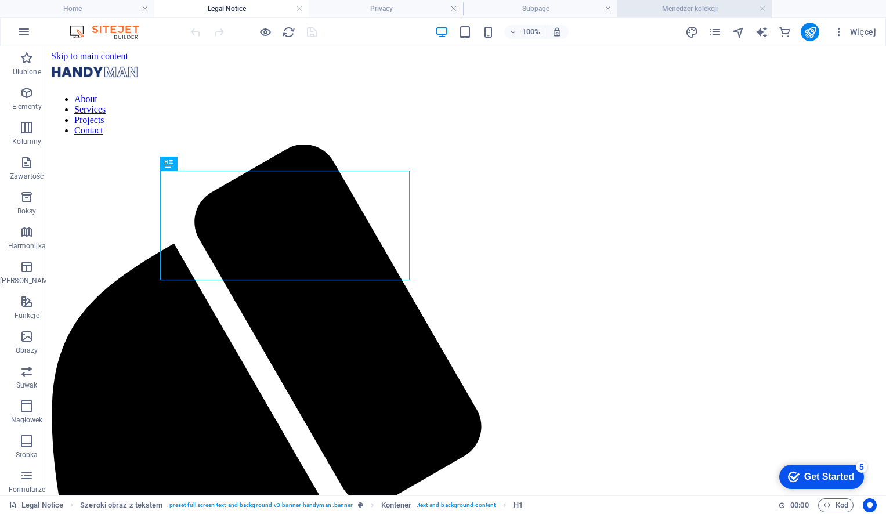
click at [704, 12] on h4 "Menedżer kolekcji" at bounding box center [694, 8] width 154 height 13
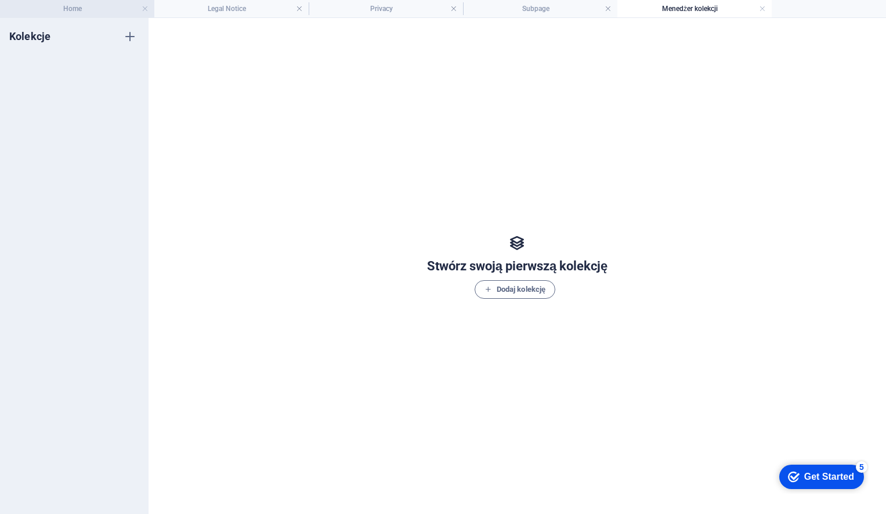
click at [82, 8] on h4 "Home" at bounding box center [77, 8] width 154 height 13
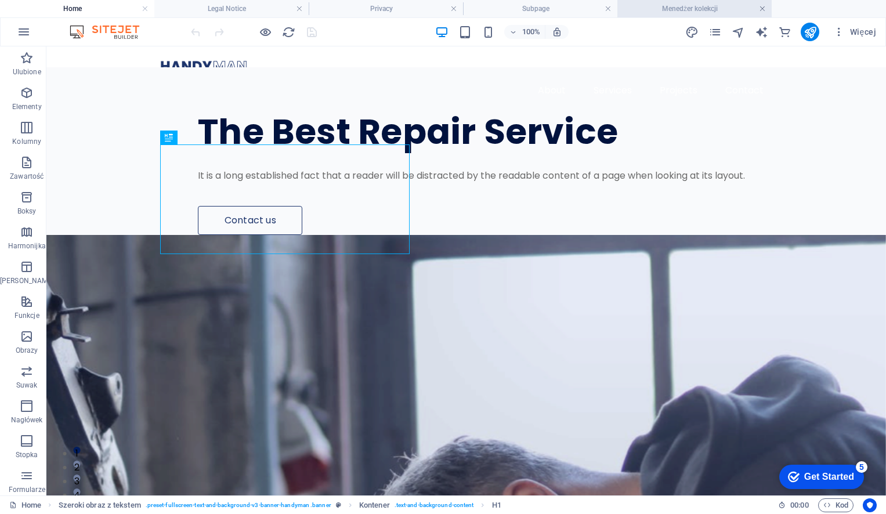
click at [763, 10] on link at bounding box center [762, 8] width 7 height 11
drag, startPoint x: 597, startPoint y: 12, endPoint x: 557, endPoint y: 9, distance: 40.7
drag, startPoint x: 447, startPoint y: 9, endPoint x: 403, endPoint y: 5, distance: 44.2
click at [145, 8] on link at bounding box center [145, 8] width 7 height 11
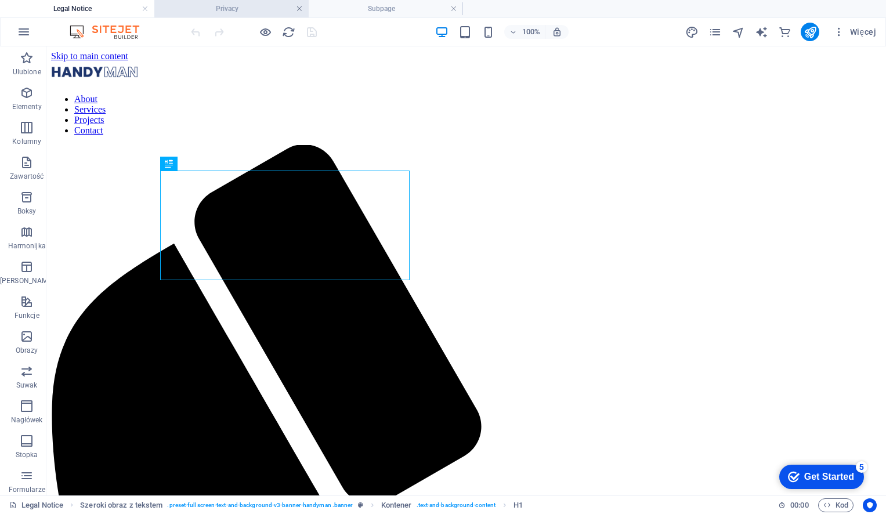
click at [301, 7] on link at bounding box center [299, 8] width 7 height 11
click at [450, 7] on link at bounding box center [453, 8] width 7 height 11
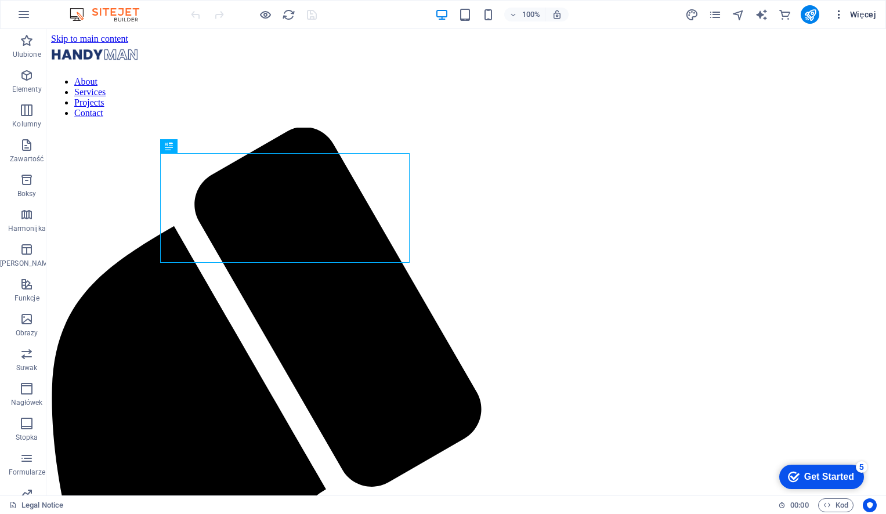
click at [841, 14] on icon "button" at bounding box center [839, 15] width 12 height 12
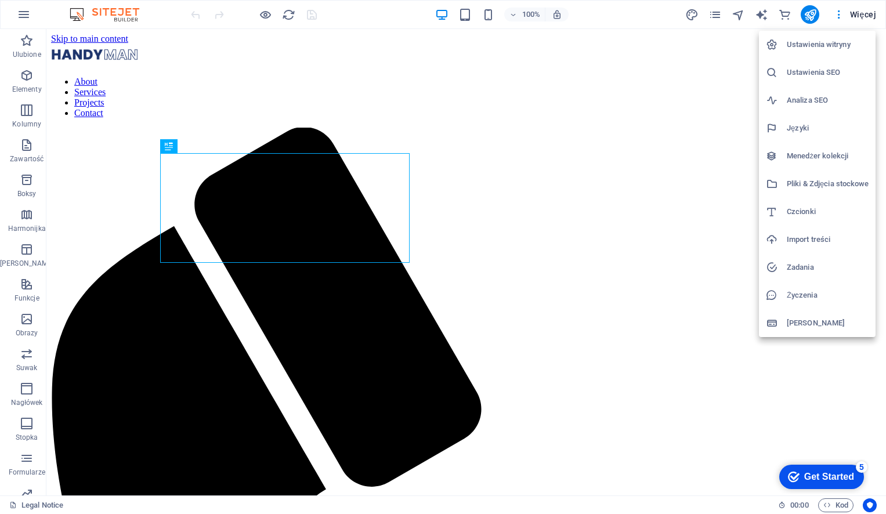
click at [820, 187] on h6 "Pliki & Zdjęcia stockowe" at bounding box center [828, 184] width 82 height 14
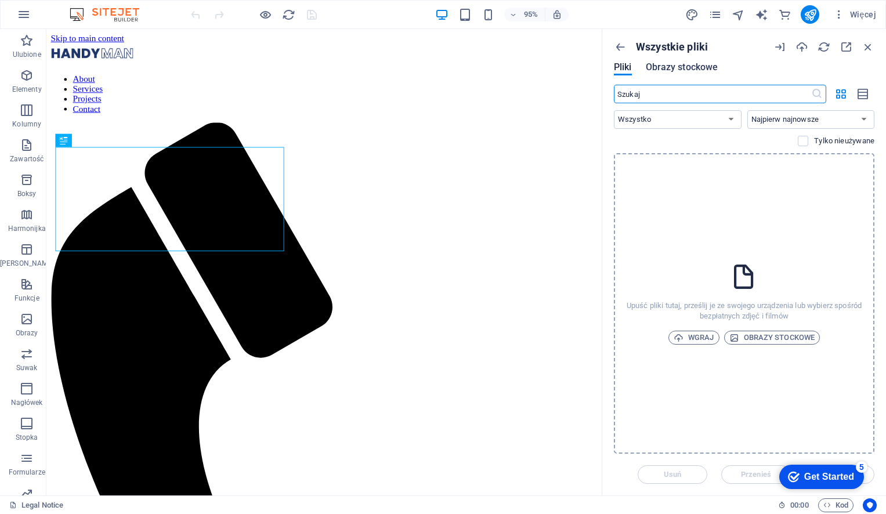
click at [676, 70] on span "Obrazy stockowe" at bounding box center [682, 67] width 73 height 14
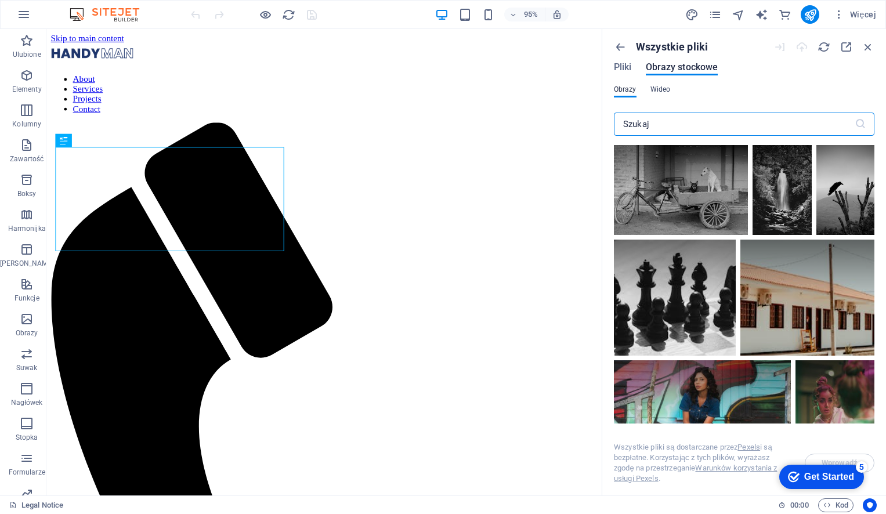
click at [654, 85] on span "Wideo" at bounding box center [660, 89] width 20 height 14
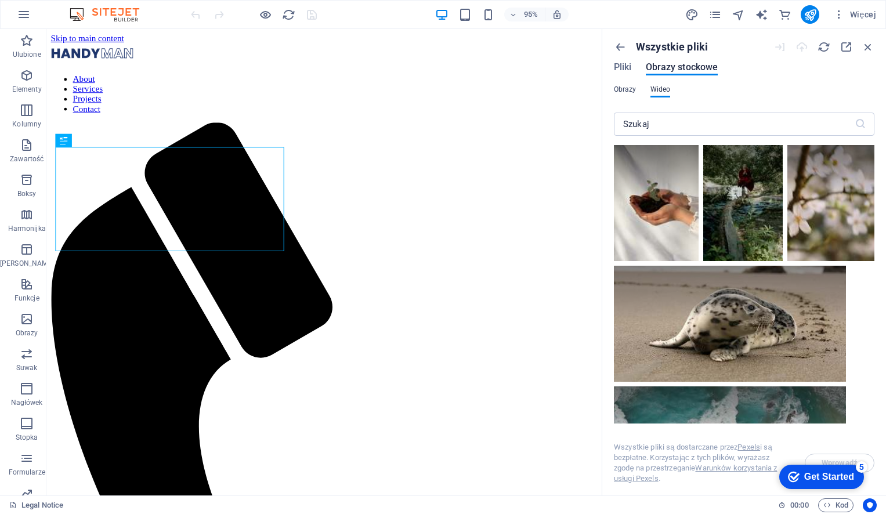
click at [623, 93] on span "Obrazy" at bounding box center [625, 89] width 23 height 14
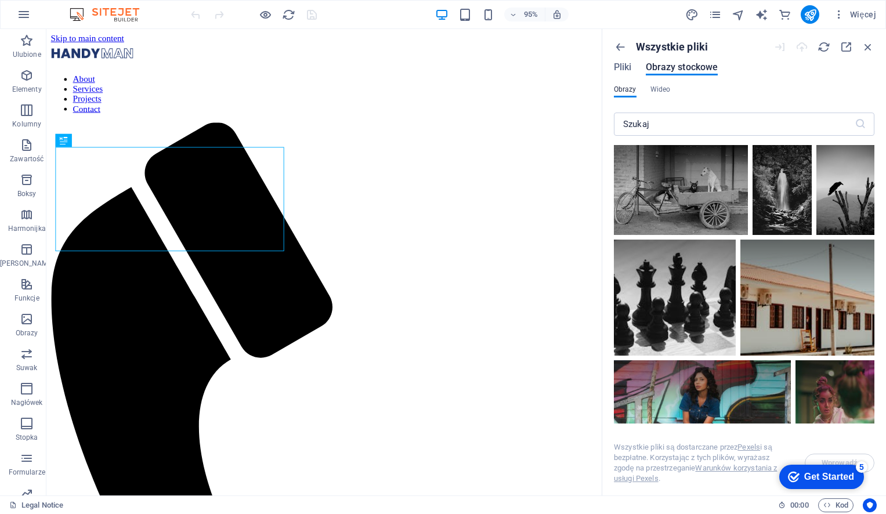
click at [622, 61] on div "Wszystkie pliki Pliki Obrazy stockowe" at bounding box center [744, 63] width 260 height 44
click at [622, 63] on span "Pliki" at bounding box center [623, 67] width 18 height 14
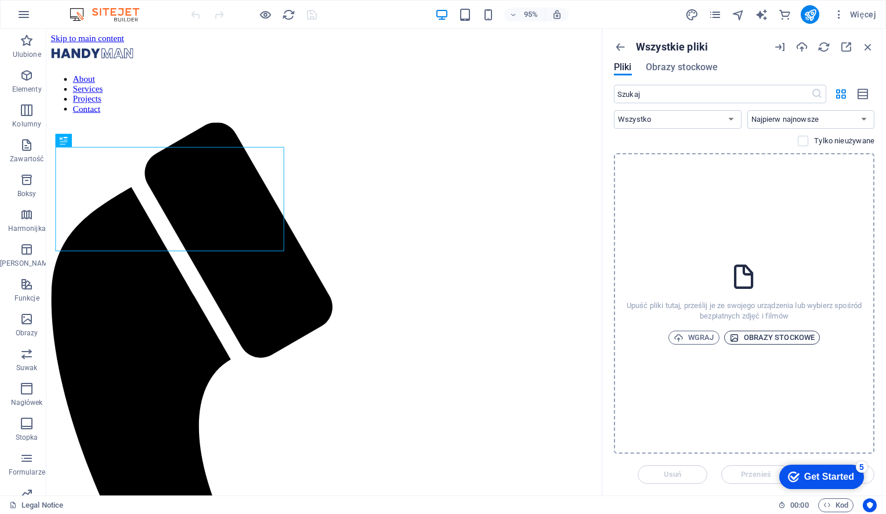
click at [758, 339] on span "Obrazy stockowe" at bounding box center [772, 338] width 86 height 14
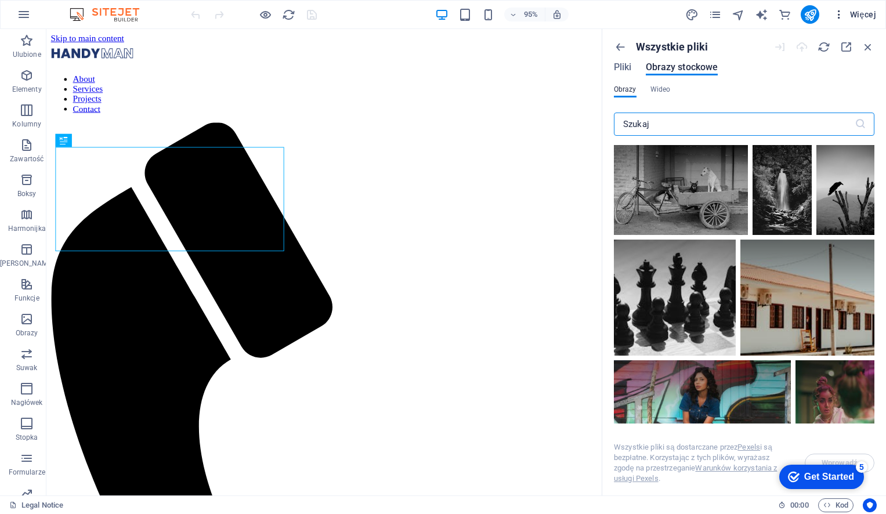
click at [840, 12] on icon "button" at bounding box center [839, 15] width 12 height 12
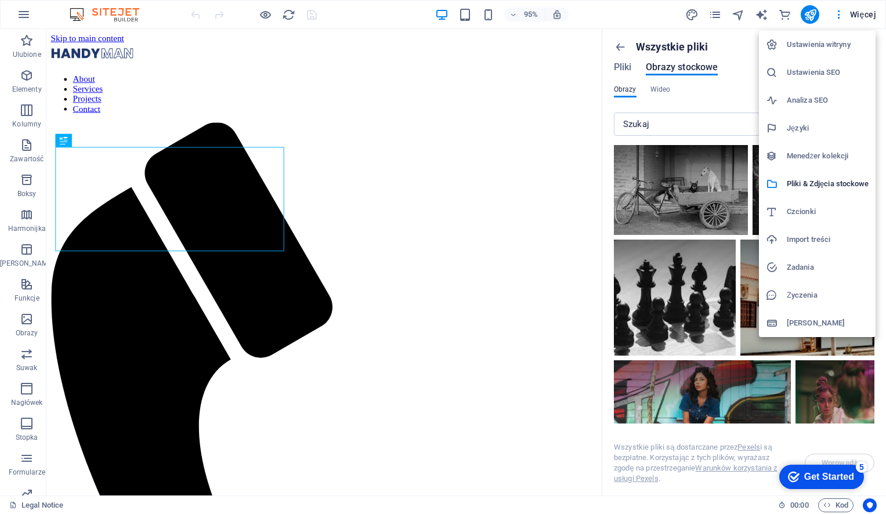
click at [806, 209] on h6 "Czcionki" at bounding box center [828, 212] width 82 height 14
select select "popularity"
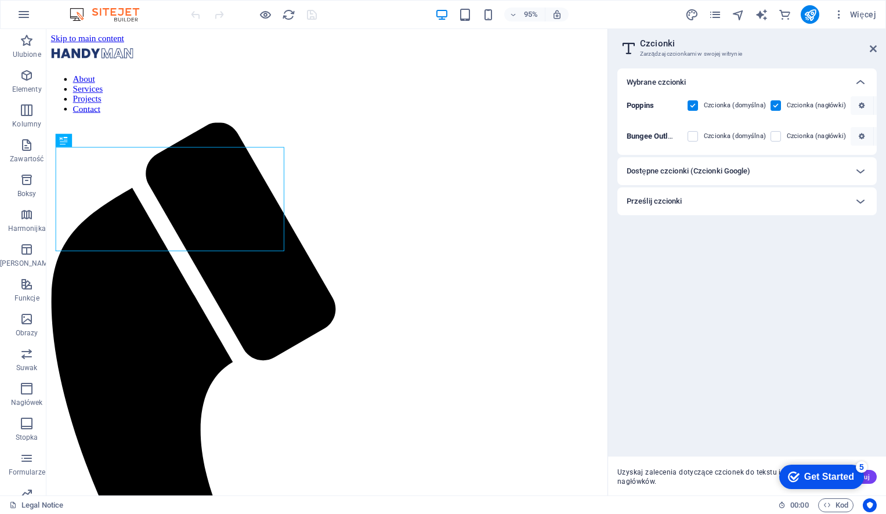
click at [644, 169] on h6 "Dostępne czcionki (Czcionki Google)" at bounding box center [689, 171] width 124 height 14
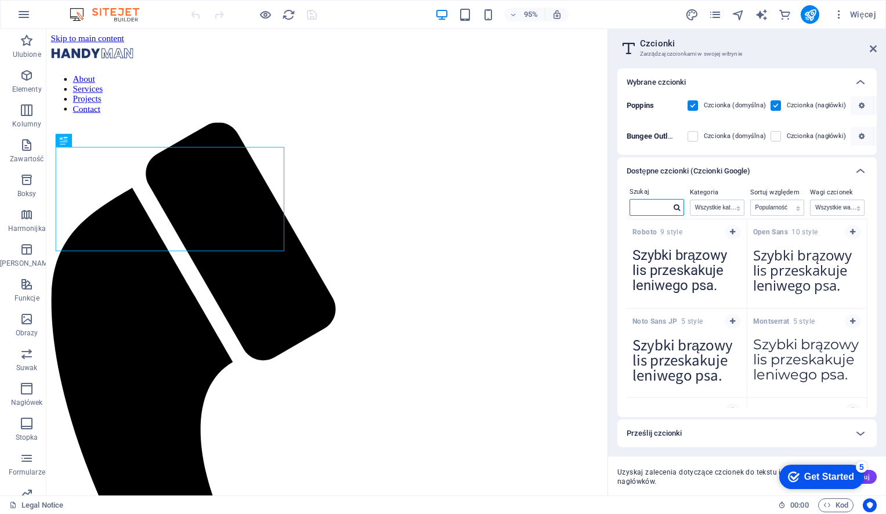
drag, startPoint x: 646, startPoint y: 208, endPoint x: 655, endPoint y: 207, distance: 9.3
click at [646, 208] on input "text" at bounding box center [650, 207] width 41 height 15
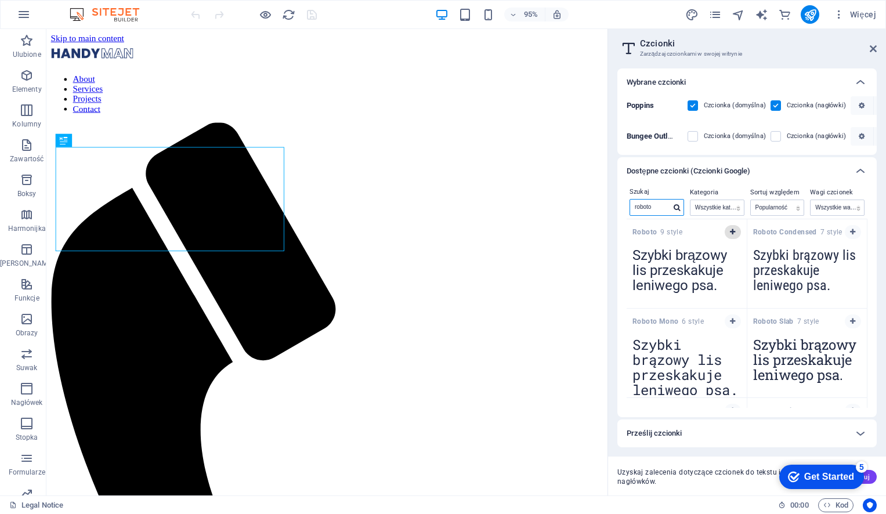
type input "roboto"
click at [731, 233] on icon "button" at bounding box center [732, 232] width 5 height 7
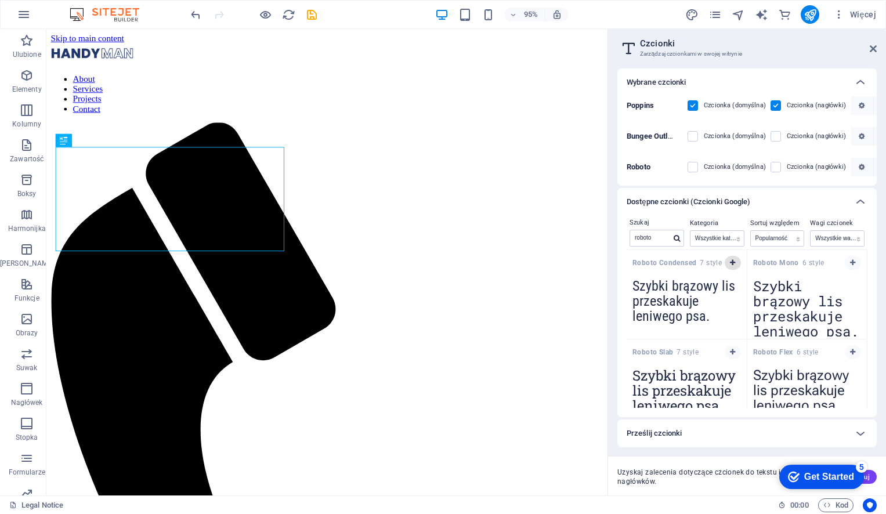
click at [730, 263] on icon "button" at bounding box center [732, 262] width 5 height 7
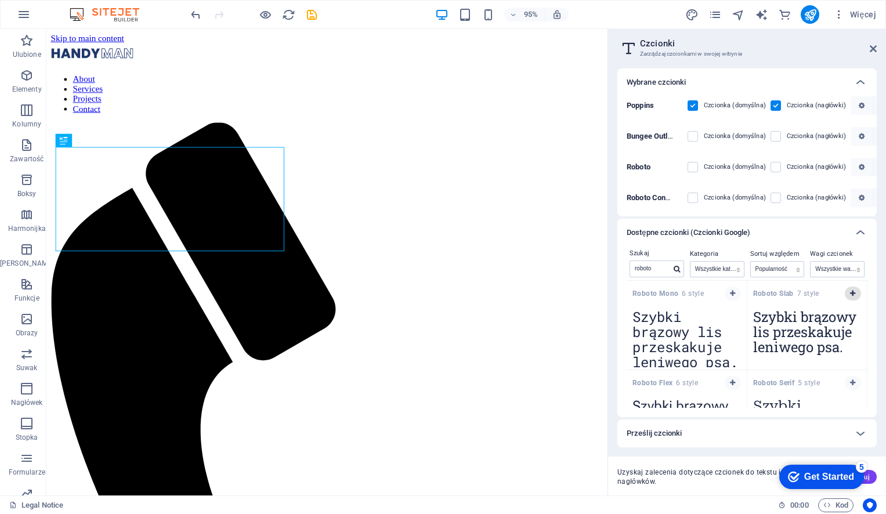
click at [852, 294] on icon "button" at bounding box center [852, 293] width 5 height 7
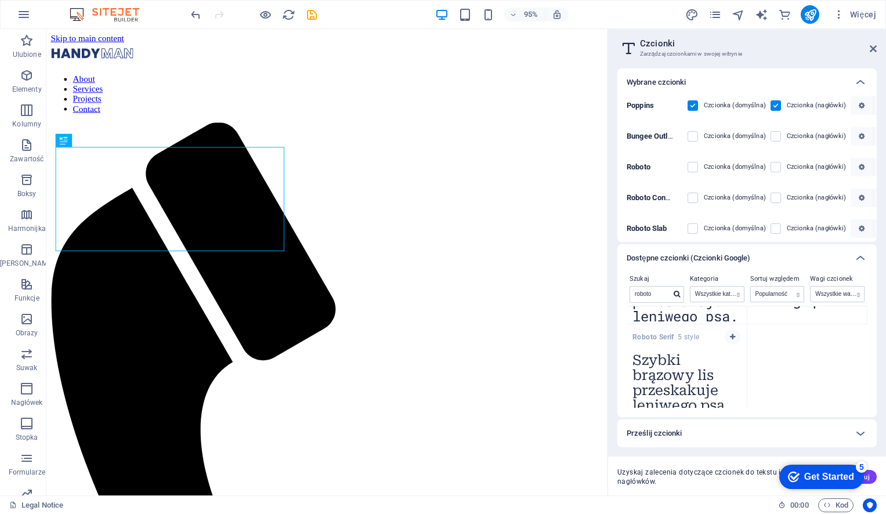
scroll to position [77, 0]
click at [730, 332] on icon "button" at bounding box center [732, 331] width 5 height 7
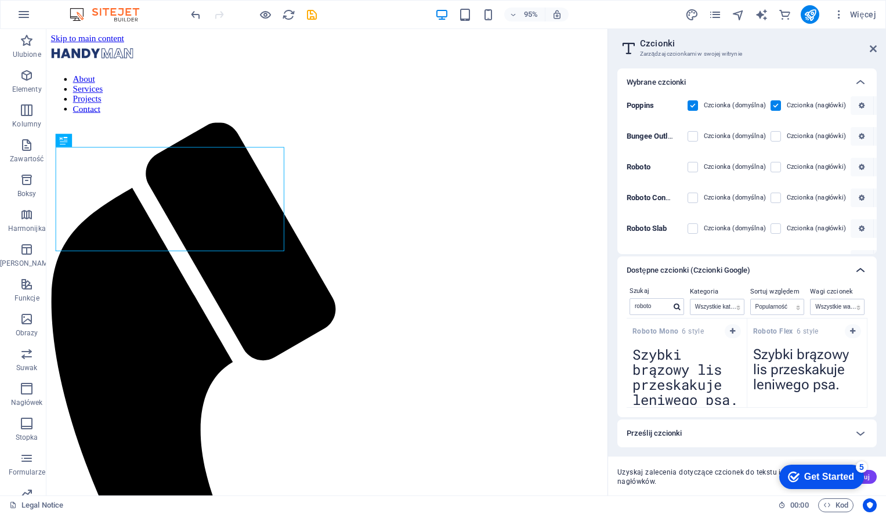
click at [854, 272] on icon at bounding box center [860, 270] width 14 height 14
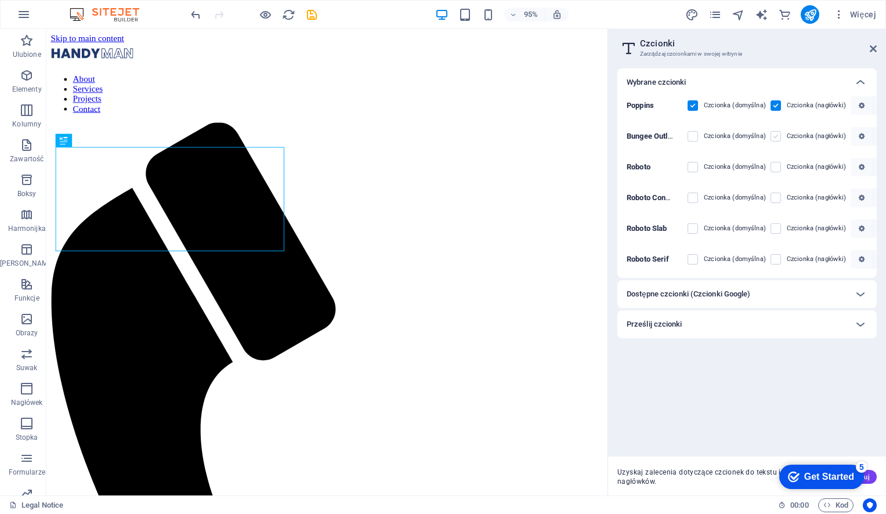
click at [778, 138] on label at bounding box center [775, 136] width 10 height 10
click at [0, 0] on Outline "checkbox" at bounding box center [0, 0] width 0 height 0
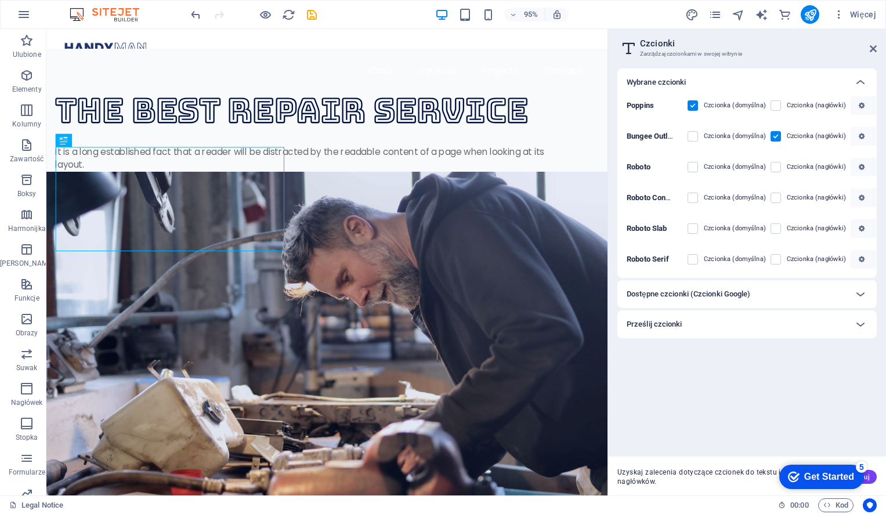
click at [776, 173] on div "Czcionka (nagłówki)" at bounding box center [807, 167] width 75 height 14
click at [776, 170] on label at bounding box center [775, 167] width 10 height 10
click at [0, 0] on input "checkbox" at bounding box center [0, 0] width 0 height 0
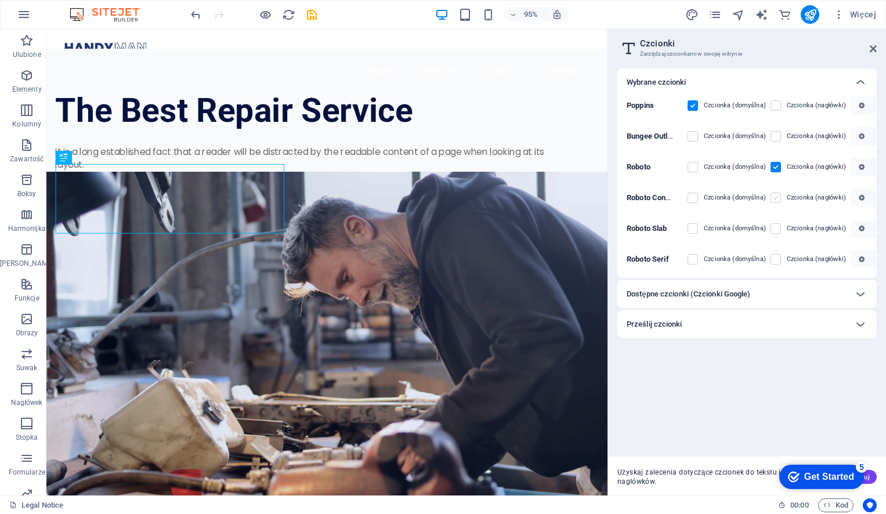
click at [778, 201] on label at bounding box center [775, 198] width 10 height 10
click at [0, 0] on Condensed "checkbox" at bounding box center [0, 0] width 0 height 0
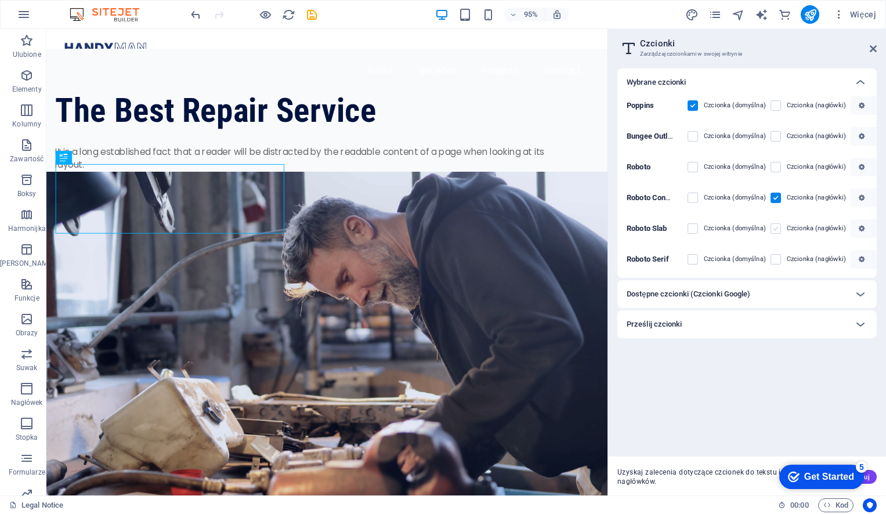
click at [776, 229] on label at bounding box center [775, 228] width 10 height 10
click at [0, 0] on Slab "checkbox" at bounding box center [0, 0] width 0 height 0
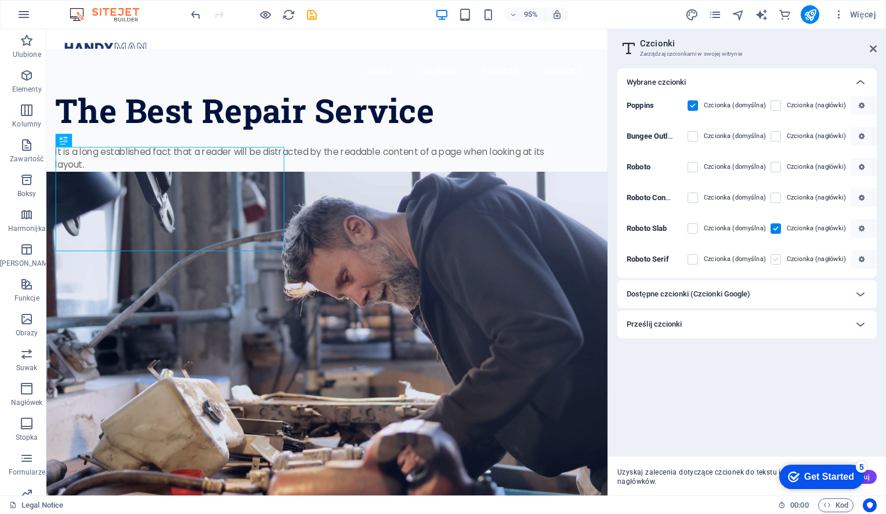
click at [775, 259] on label at bounding box center [775, 259] width 10 height 10
click at [0, 0] on Serif "checkbox" at bounding box center [0, 0] width 0 height 0
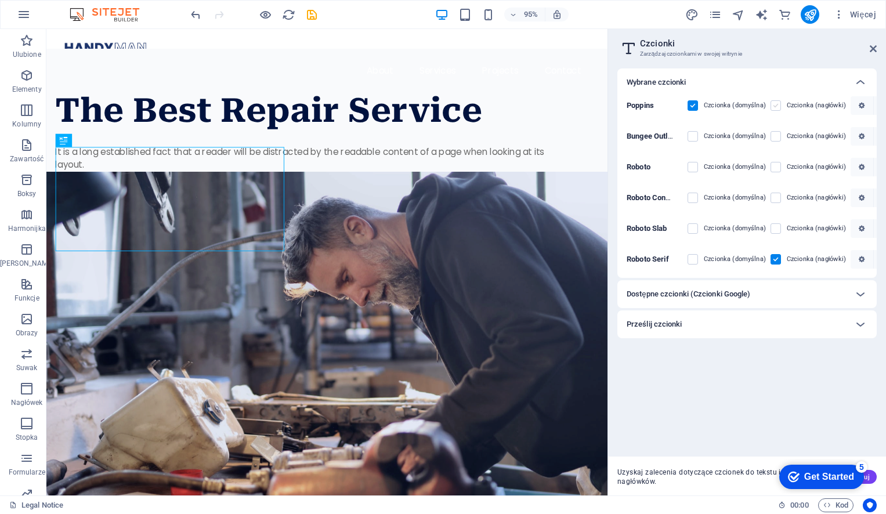
click at [779, 109] on label at bounding box center [775, 105] width 10 height 10
click at [0, 0] on input "checkbox" at bounding box center [0, 0] width 0 height 0
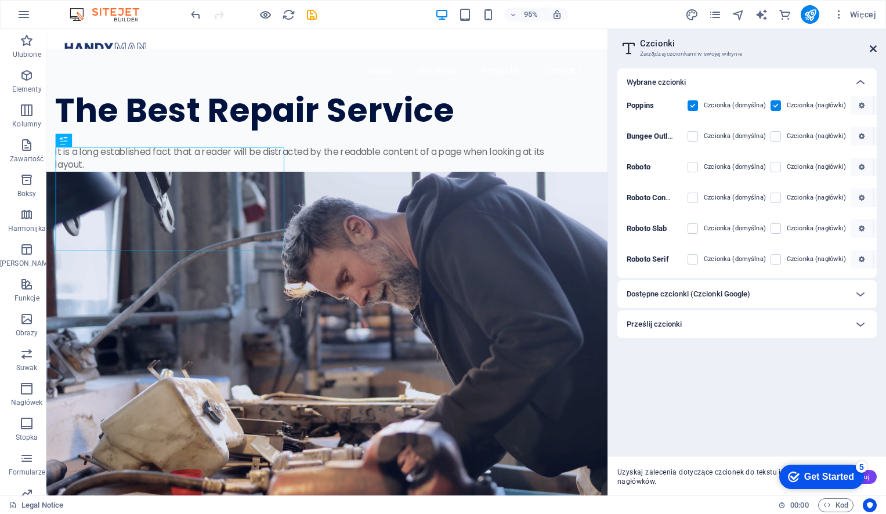
click at [870, 50] on icon at bounding box center [873, 48] width 7 height 9
